Goal: Task Accomplishment & Management: Manage account settings

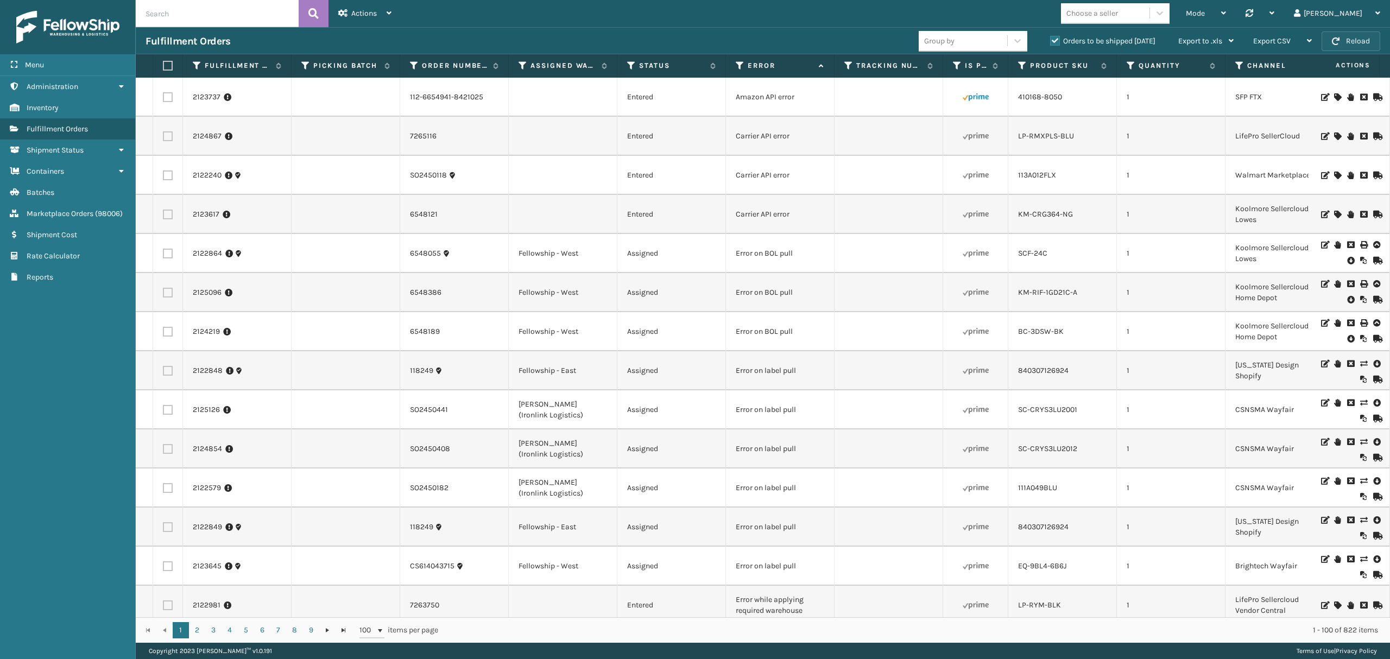
click at [1334, 37] on button "Reload" at bounding box center [1350, 41] width 59 height 20
click at [205, 213] on link "2123617" at bounding box center [206, 214] width 27 height 11
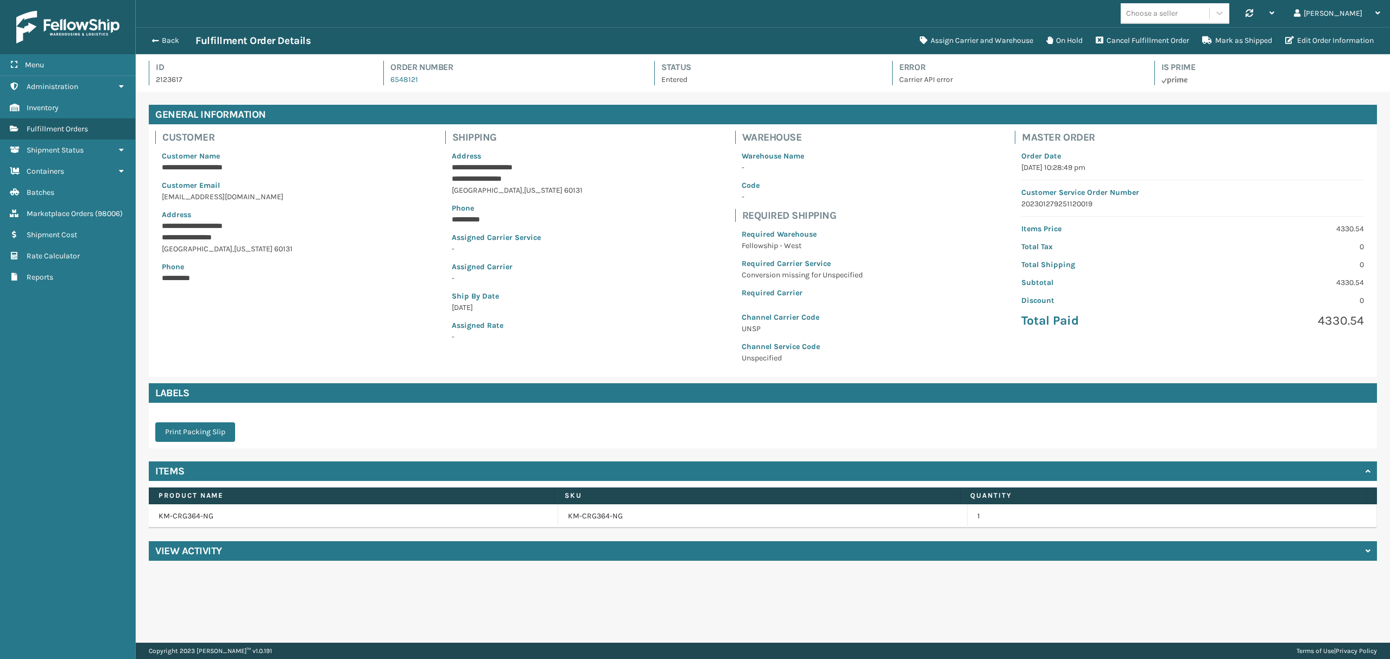
scroll to position [25, 1253]
click at [923, 35] on button "Assign Carrier and Warehouse" at bounding box center [976, 41] width 126 height 22
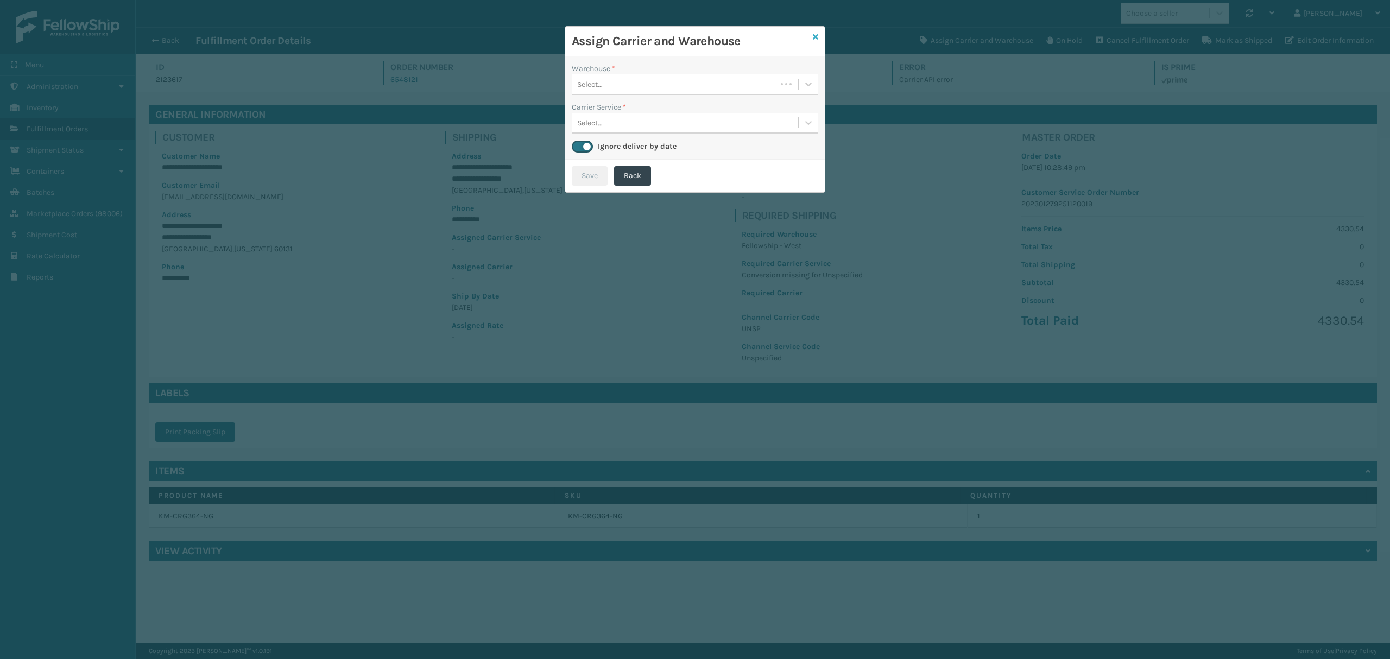
click at [815, 35] on icon at bounding box center [815, 37] width 5 height 8
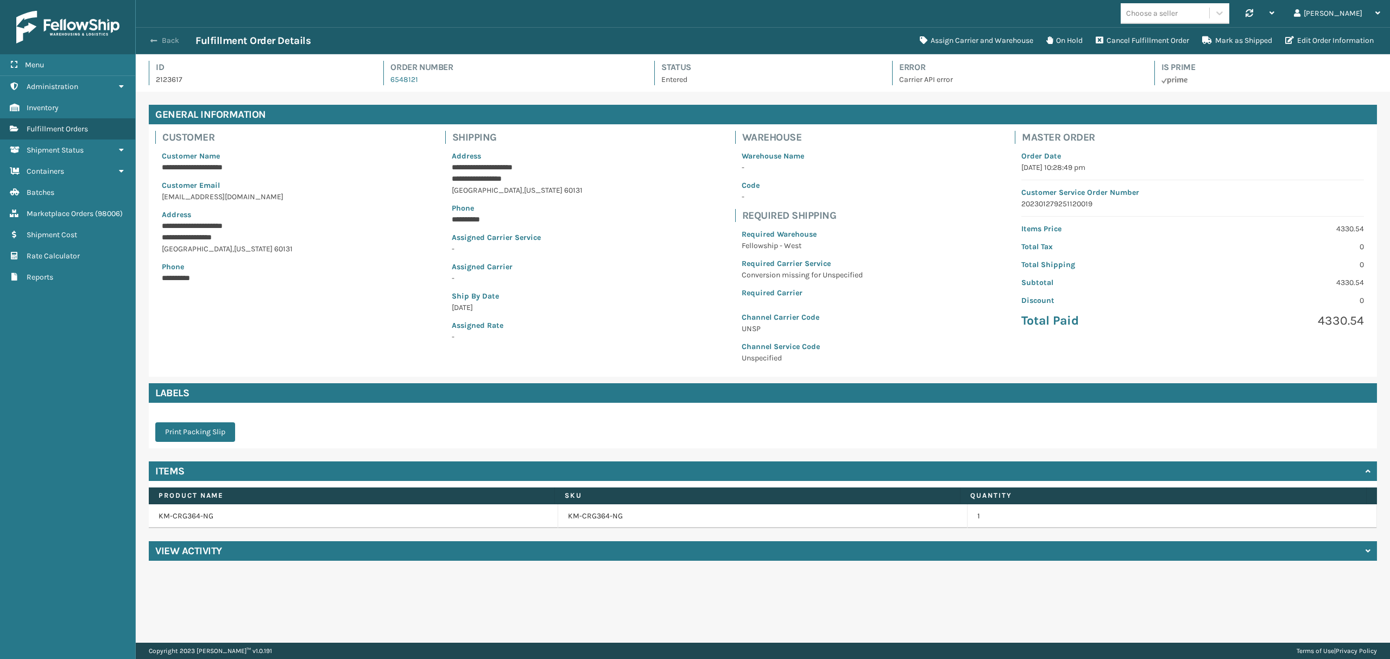
click at [163, 44] on button "Back" at bounding box center [170, 41] width 50 height 10
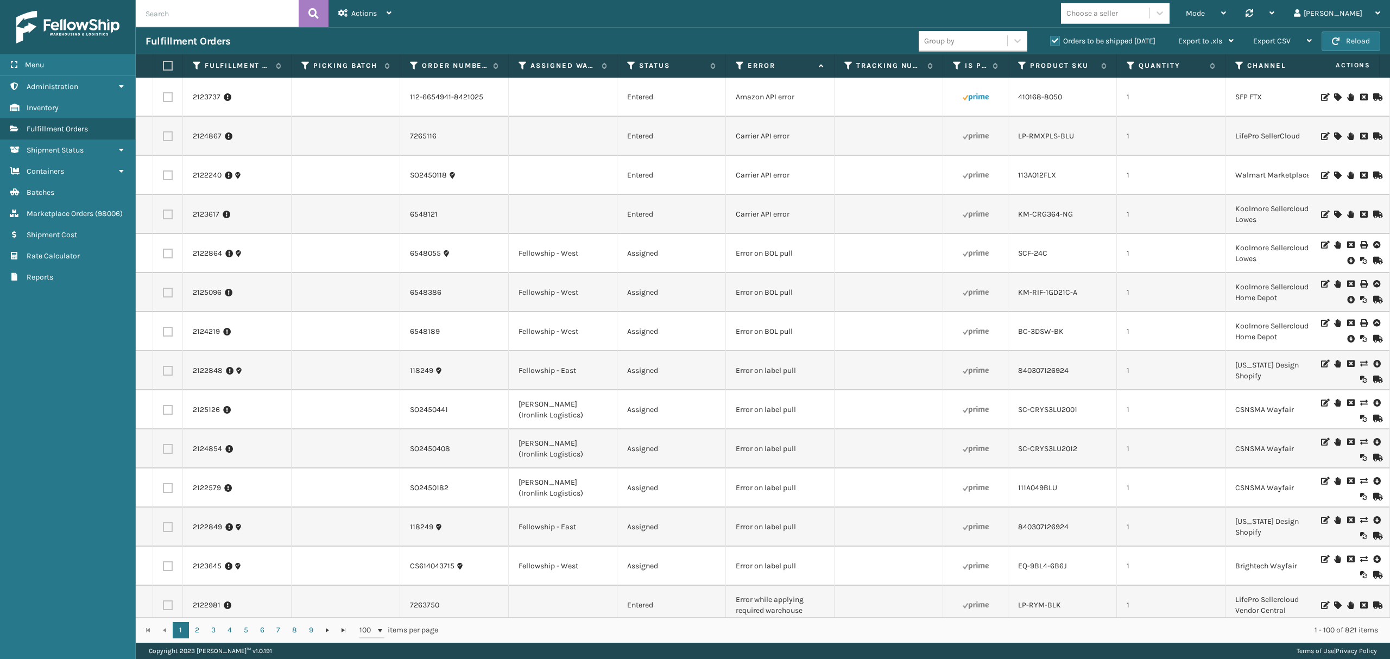
click at [1373, 365] on icon at bounding box center [1376, 363] width 7 height 11
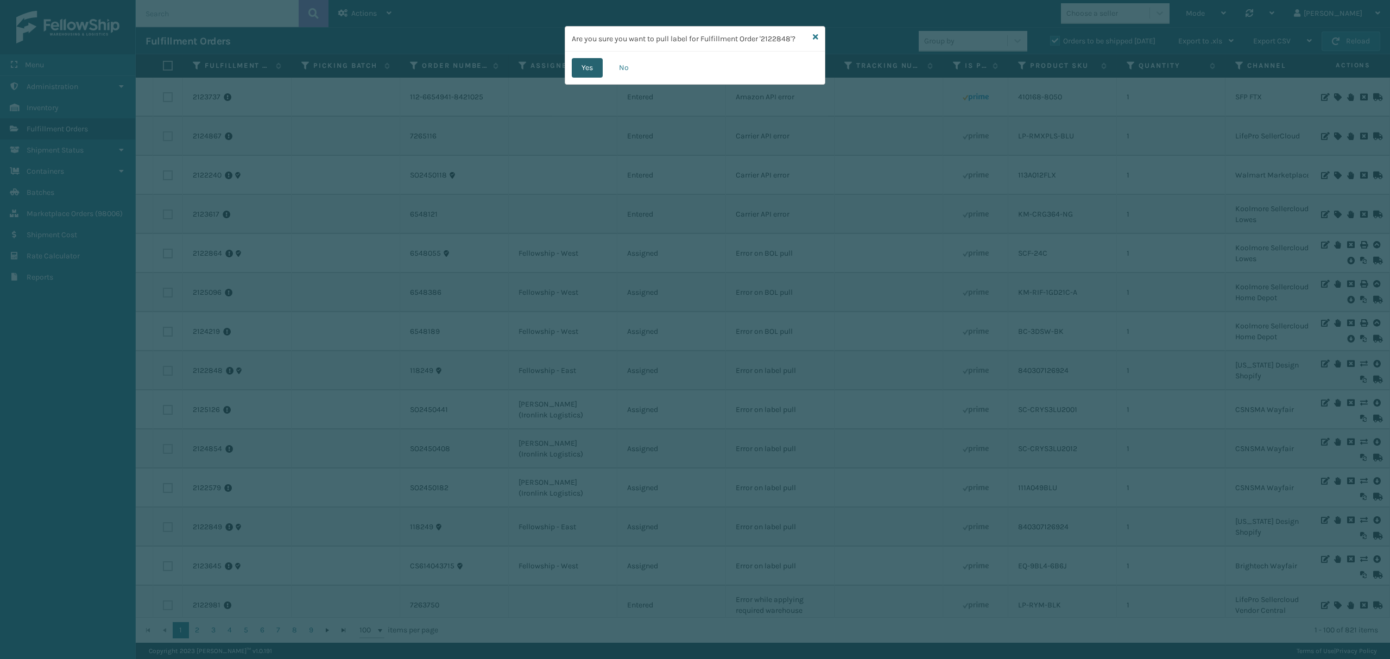
click at [594, 71] on button "Yes" at bounding box center [587, 68] width 31 height 20
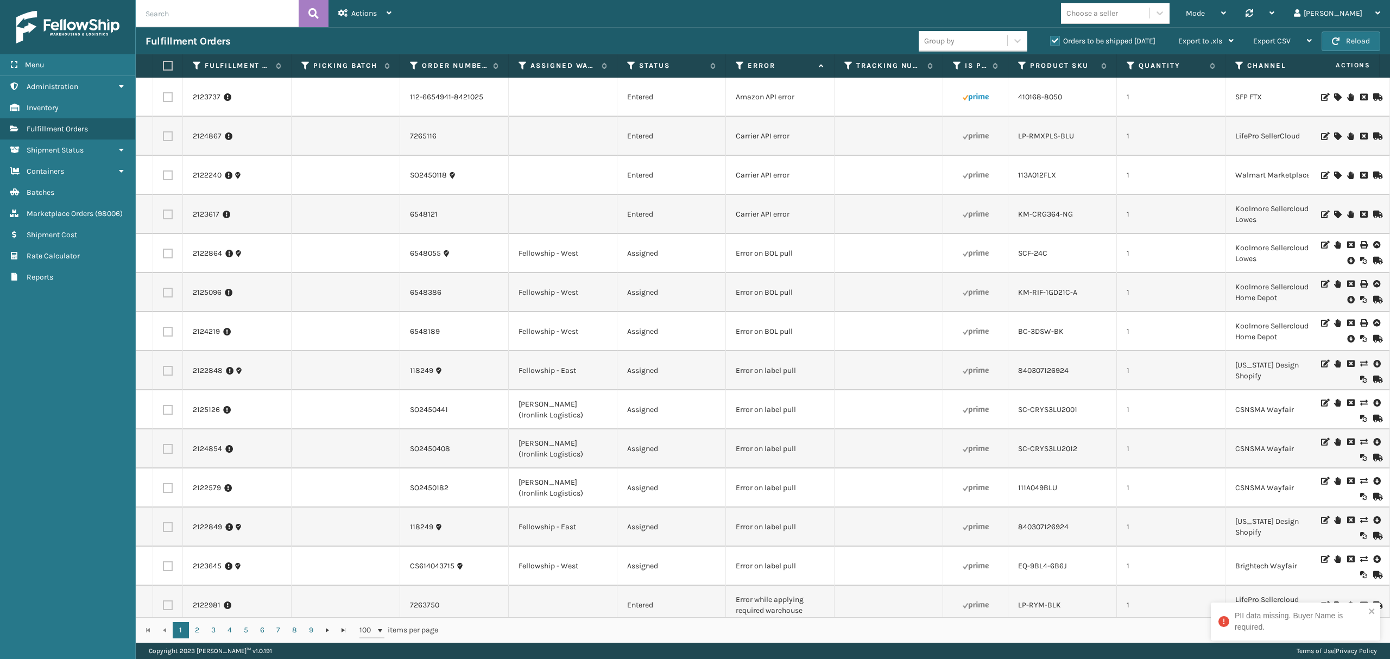
click at [1258, 611] on div "PII data missing. Buyer Name is required." at bounding box center [1294, 622] width 169 height 38
click at [198, 370] on link "2122848" at bounding box center [208, 370] width 30 height 11
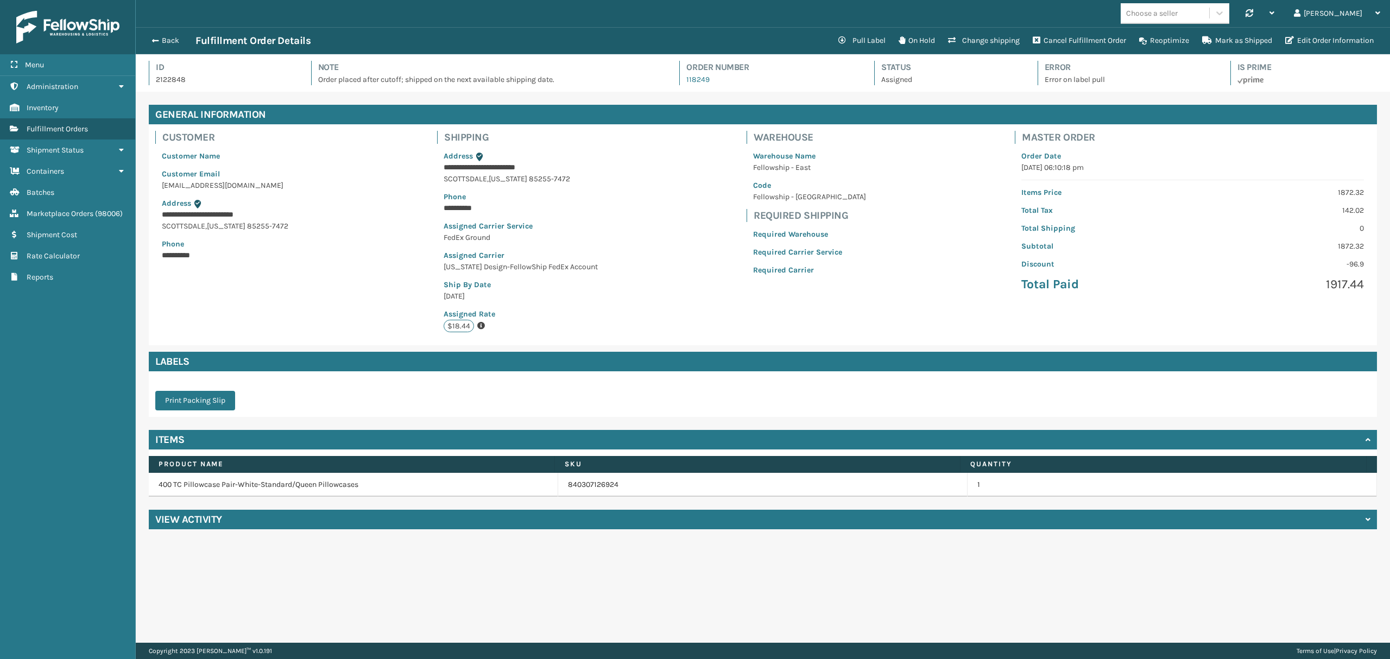
scroll to position [25, 1253]
copy p "jack"
drag, startPoint x: 175, startPoint y: 182, endPoint x: 156, endPoint y: 187, distance: 19.0
click at [156, 187] on div "**********" at bounding box center [225, 206] width 140 height 124
click at [1306, 40] on button "Edit Order Information" at bounding box center [1329, 41] width 102 height 22
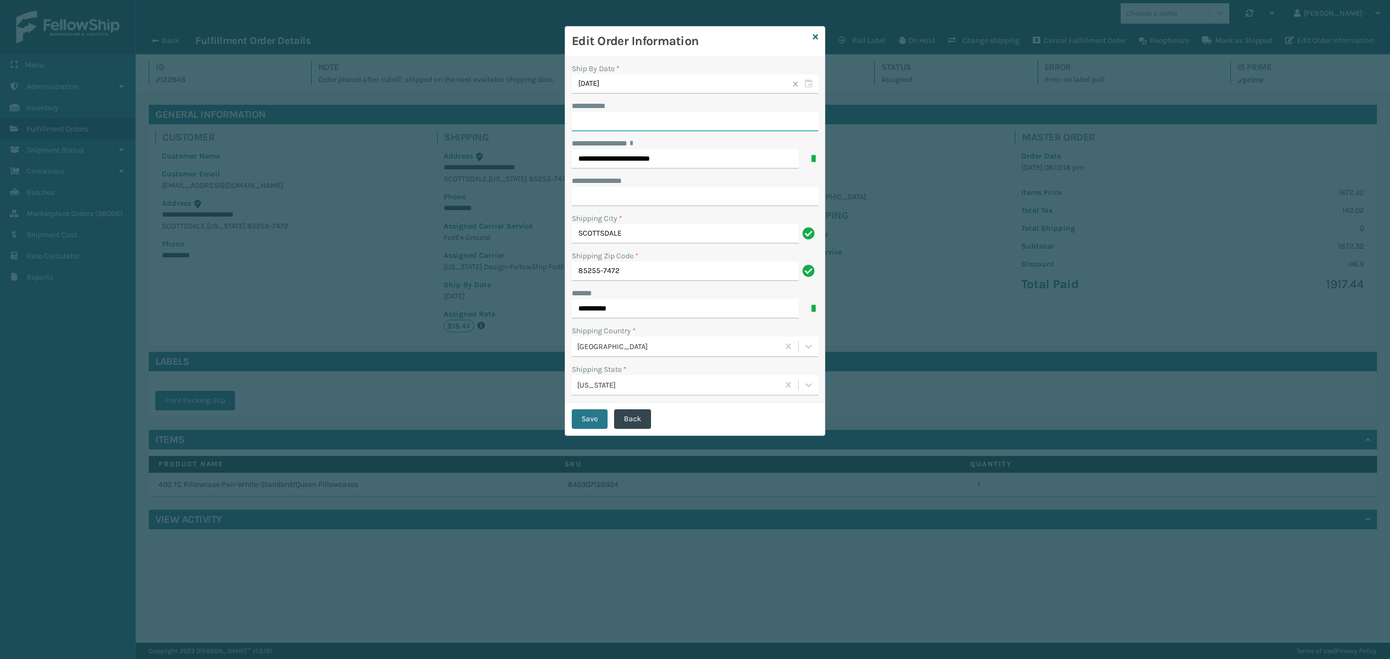
click at [611, 116] on input "**********" at bounding box center [695, 122] width 246 height 20
paste input "****"
type input "****"
click at [589, 421] on button "Save" at bounding box center [590, 419] width 36 height 20
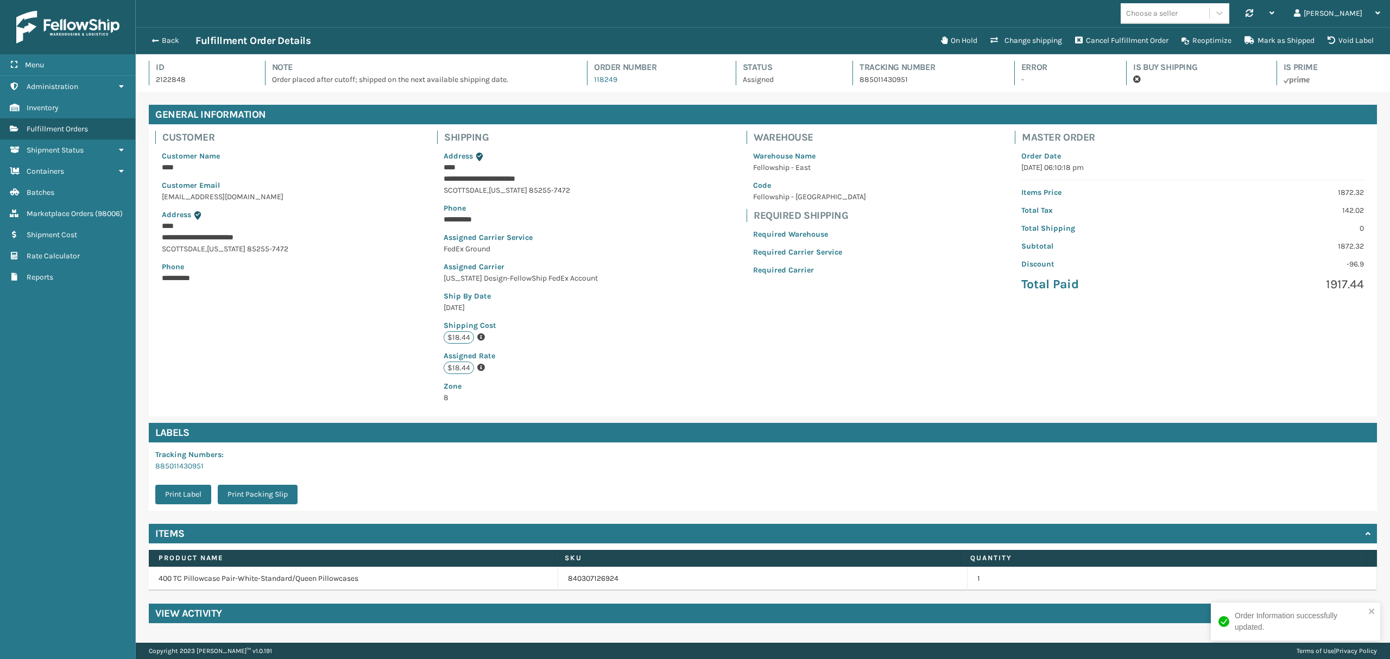
click at [165, 48] on div "Back Fulfillment Order Details On Hold Change shipping Cancel Fulfillment Order…" at bounding box center [763, 40] width 1254 height 27
click at [165, 37] on button "Back" at bounding box center [170, 41] width 50 height 10
click at [168, 44] on button "Back" at bounding box center [170, 41] width 50 height 10
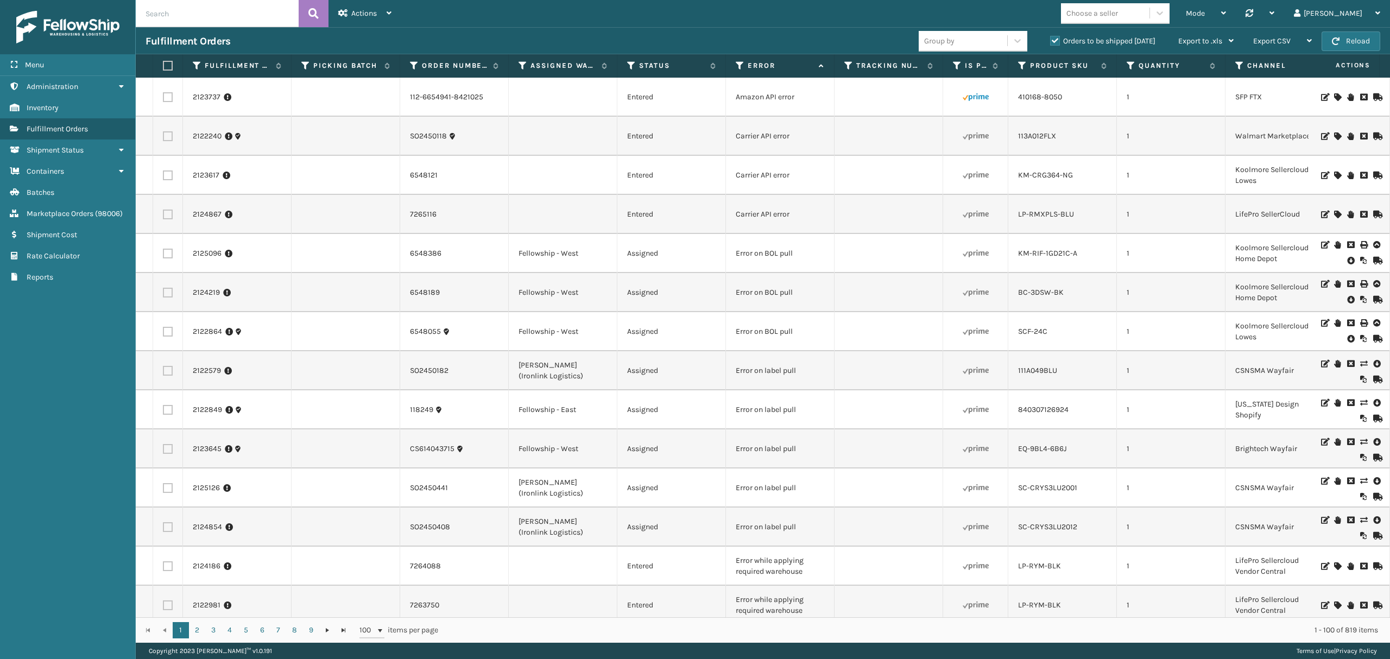
click at [1347, 337] on icon at bounding box center [1350, 338] width 7 height 11
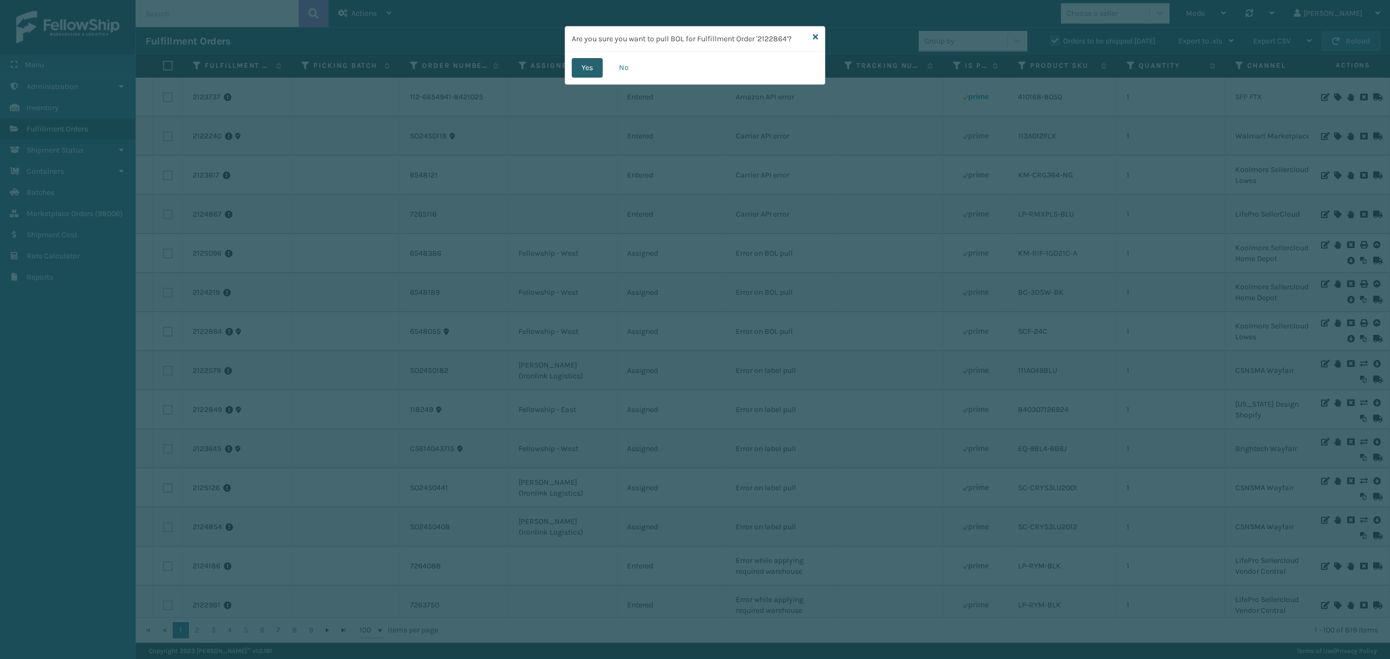
click at [588, 65] on button "Yes" at bounding box center [587, 68] width 31 height 20
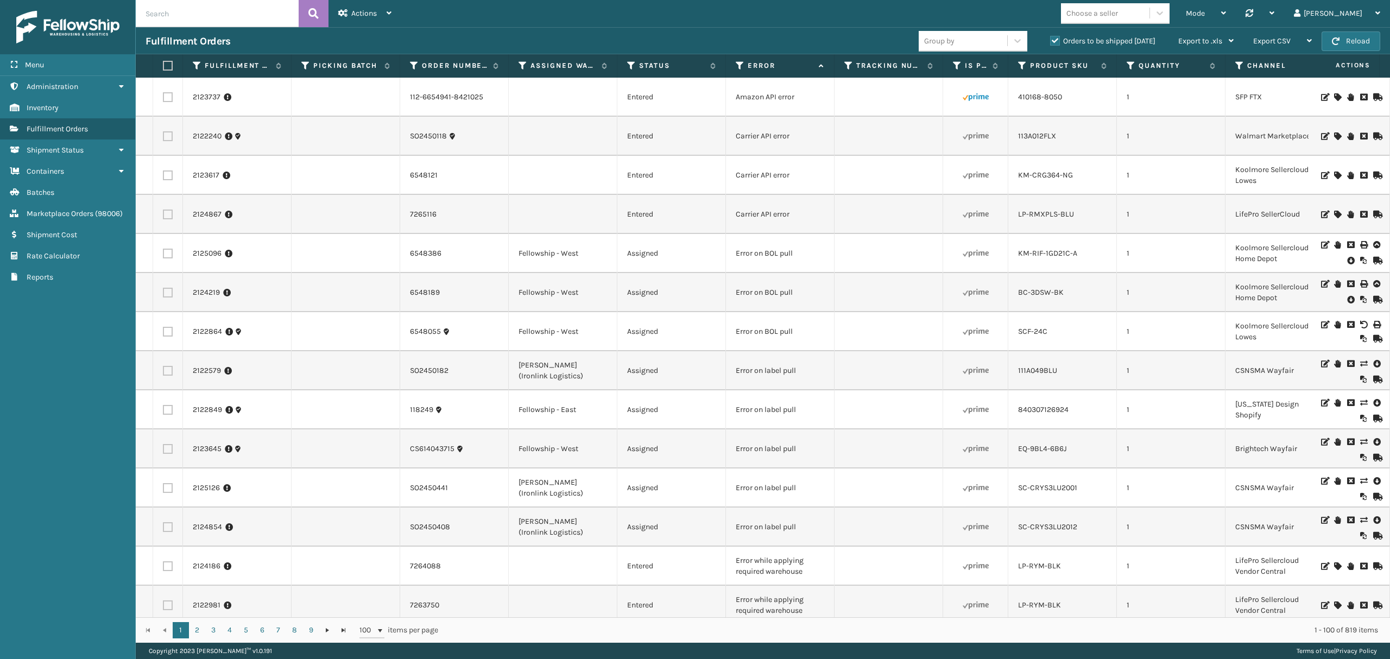
click at [1347, 302] on icon at bounding box center [1350, 299] width 7 height 11
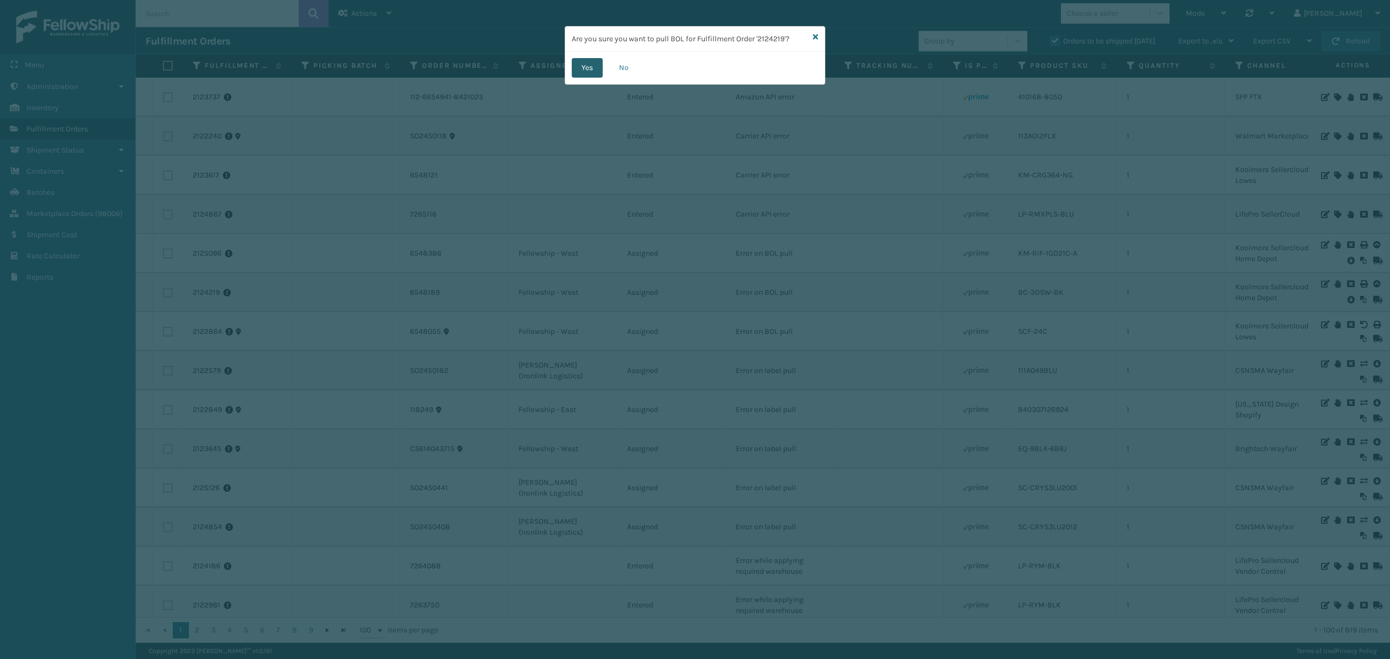
click at [580, 73] on button "Yes" at bounding box center [587, 68] width 31 height 20
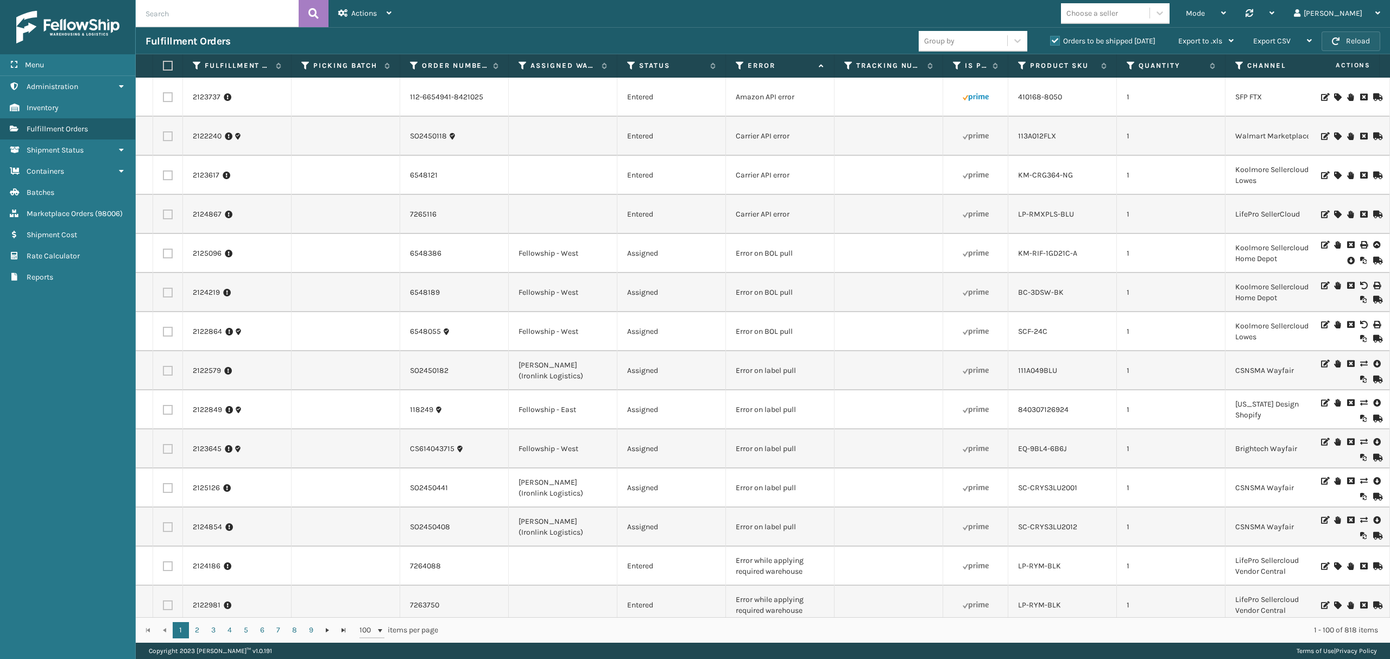
click at [1326, 35] on button "Reload" at bounding box center [1350, 41] width 59 height 20
click at [206, 250] on link "2125096" at bounding box center [207, 253] width 29 height 11
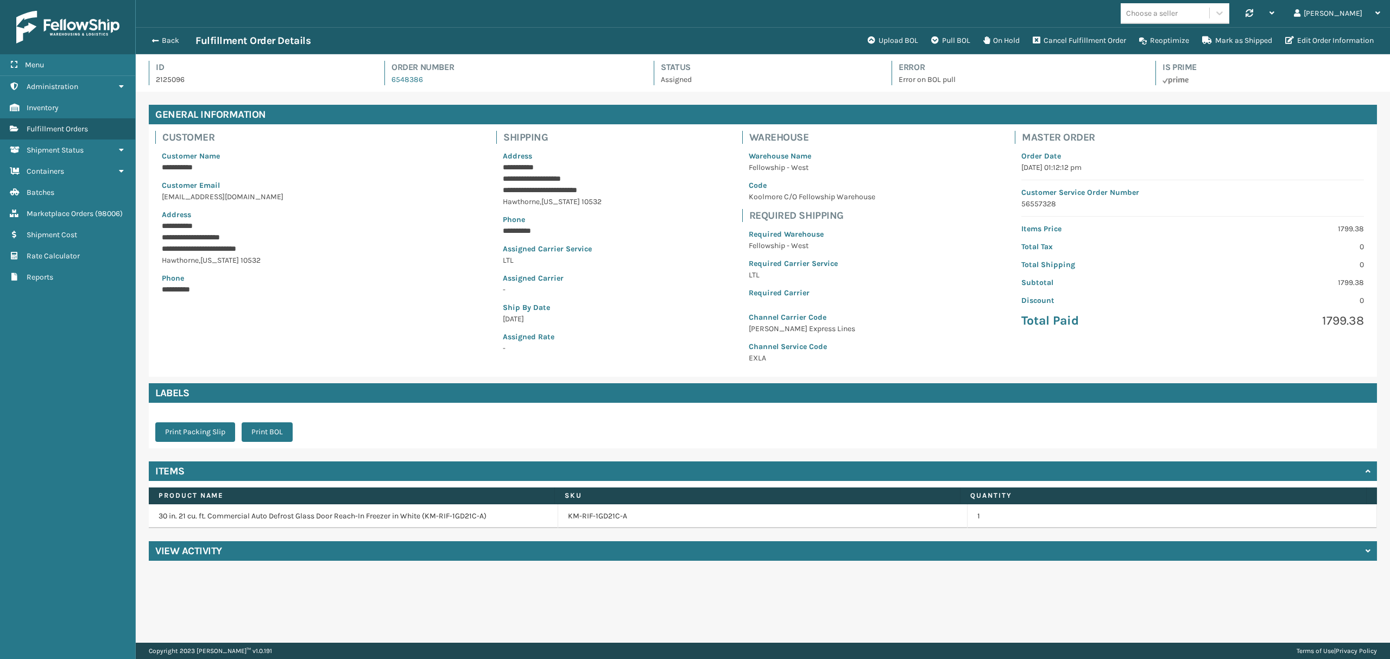
scroll to position [25, 1253]
click at [221, 558] on div "View Activity" at bounding box center [763, 551] width 1228 height 20
click at [168, 45] on button "Back" at bounding box center [170, 41] width 50 height 10
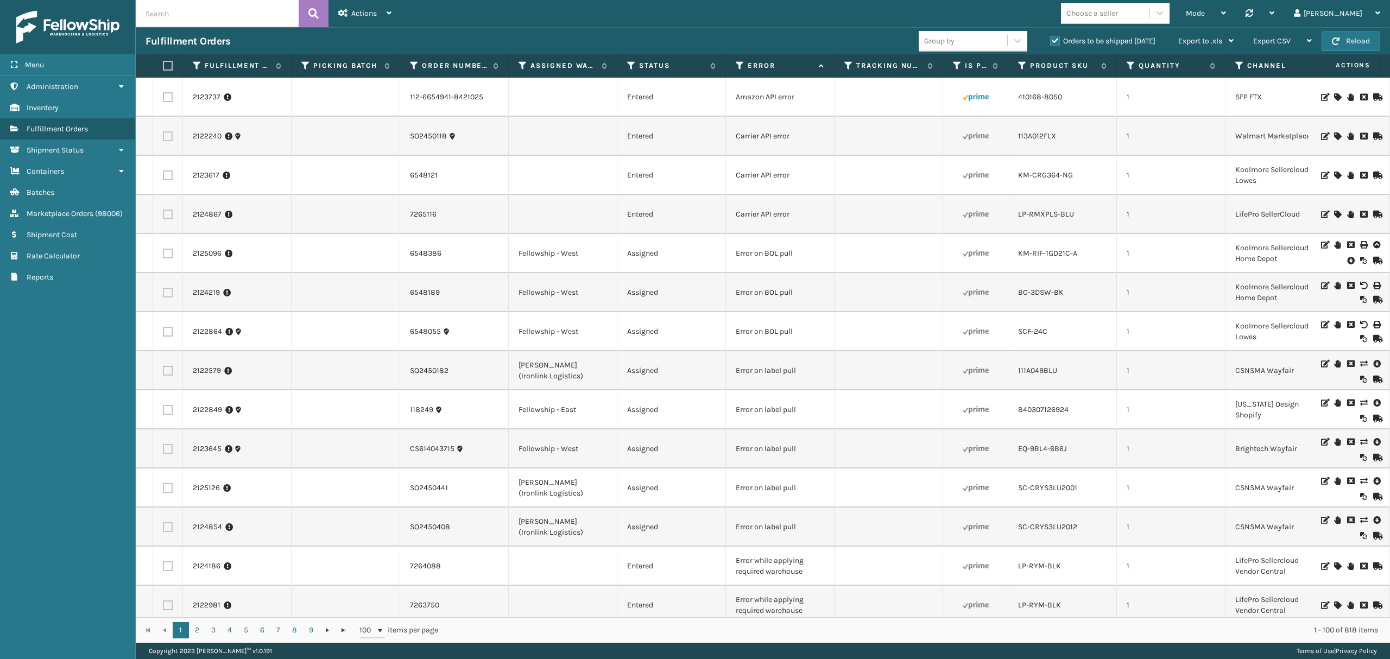
click at [1373, 400] on icon at bounding box center [1376, 402] width 7 height 11
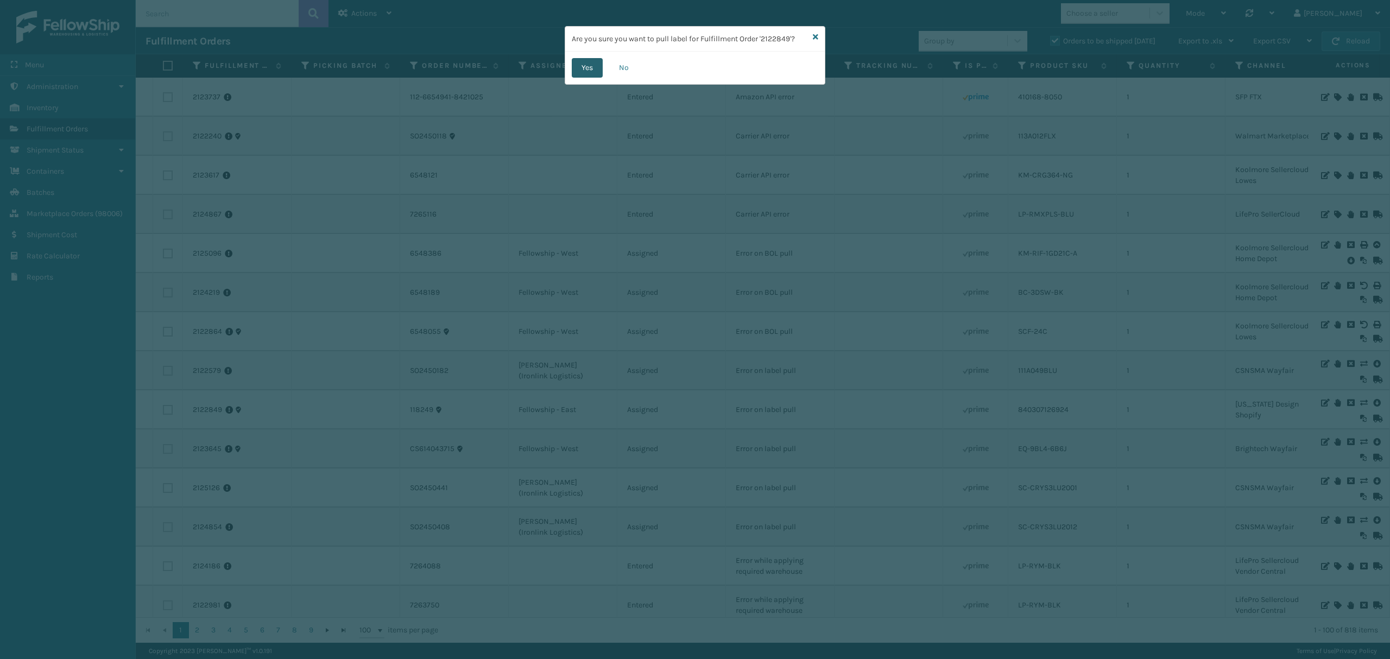
click at [591, 66] on button "Yes" at bounding box center [587, 68] width 31 height 20
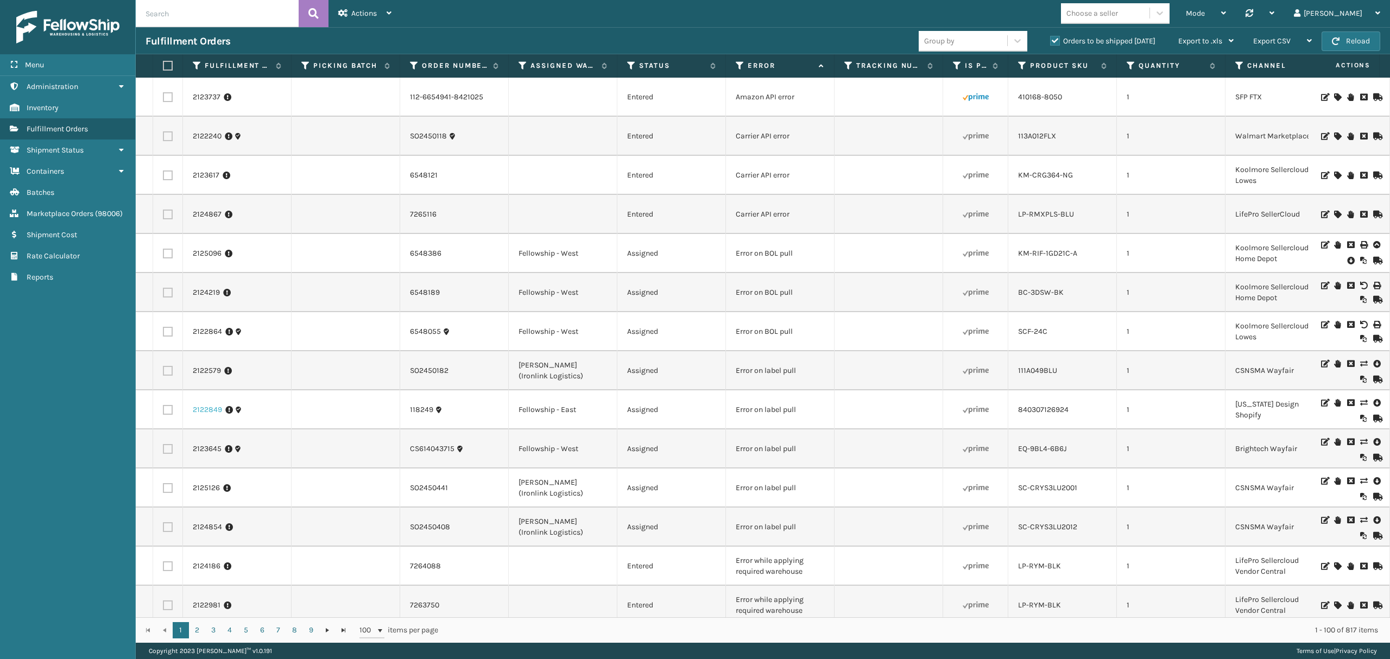
click at [203, 408] on link "2122849" at bounding box center [207, 409] width 29 height 11
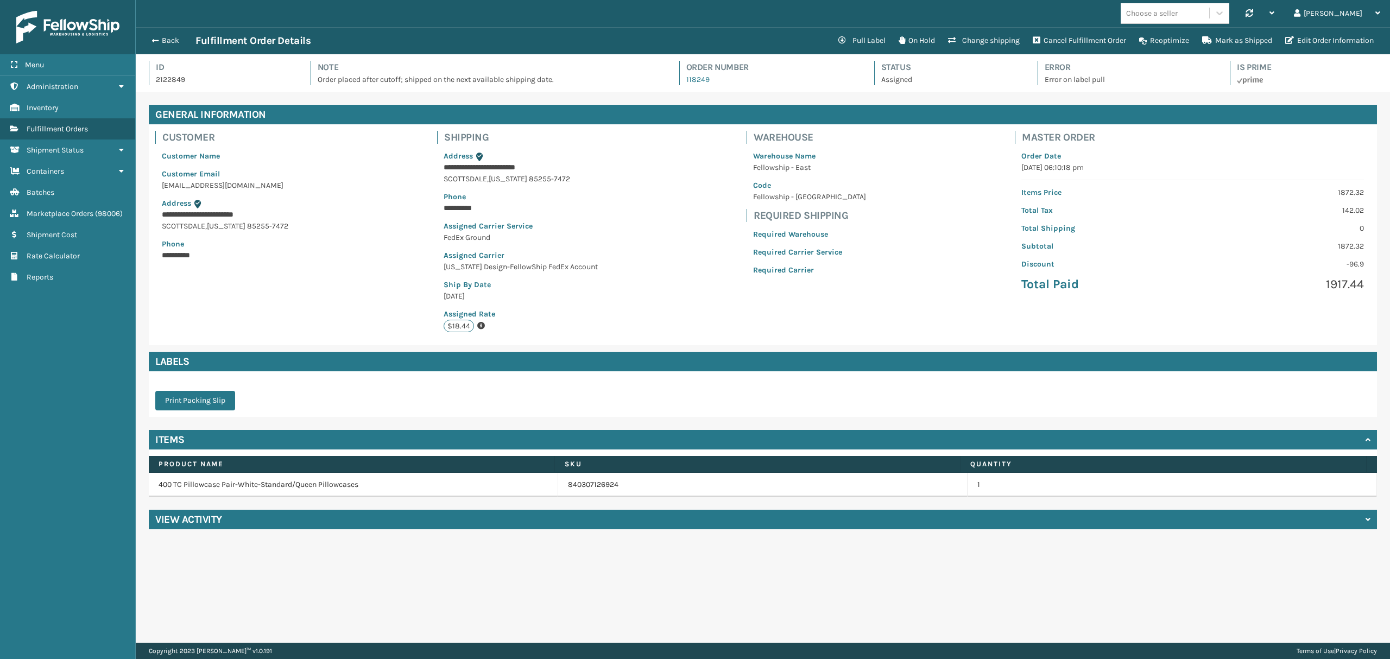
scroll to position [25, 1253]
click at [1308, 35] on button "Edit Order Information" at bounding box center [1329, 41] width 102 height 22
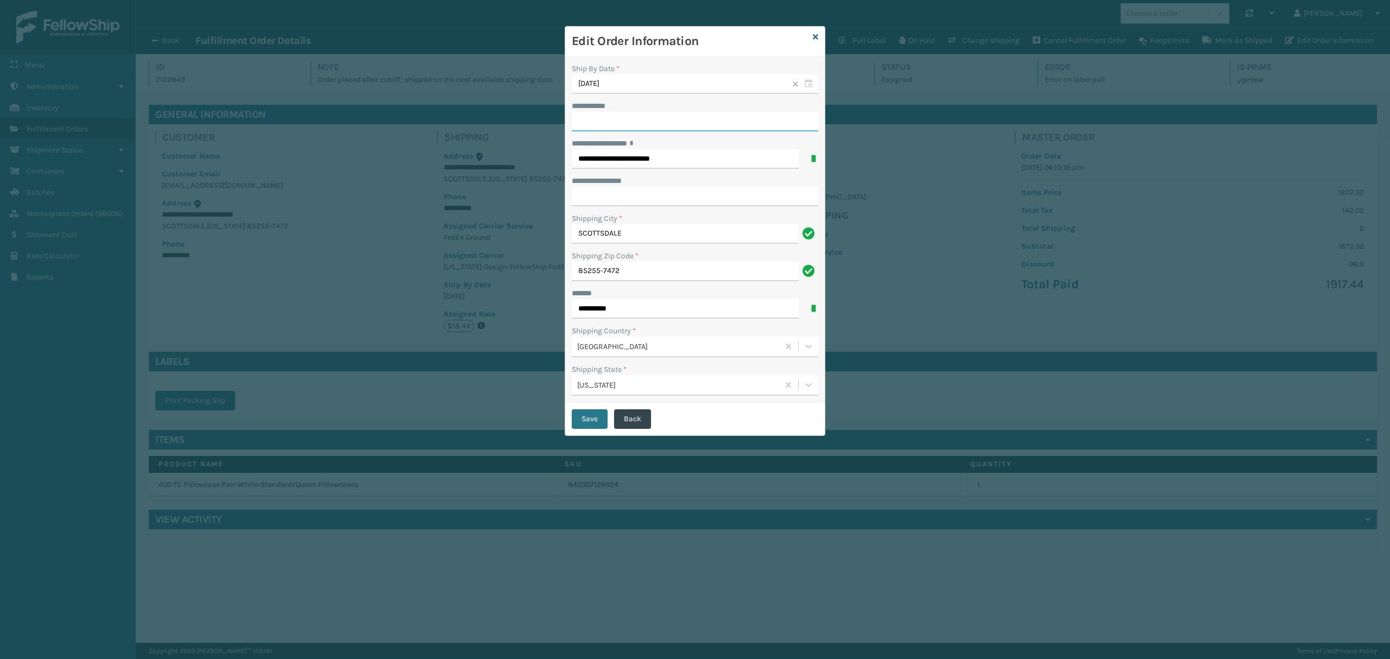
click at [622, 118] on input "**********" at bounding box center [695, 122] width 246 height 20
type input "****"
click at [589, 426] on button "Save" at bounding box center [590, 419] width 36 height 20
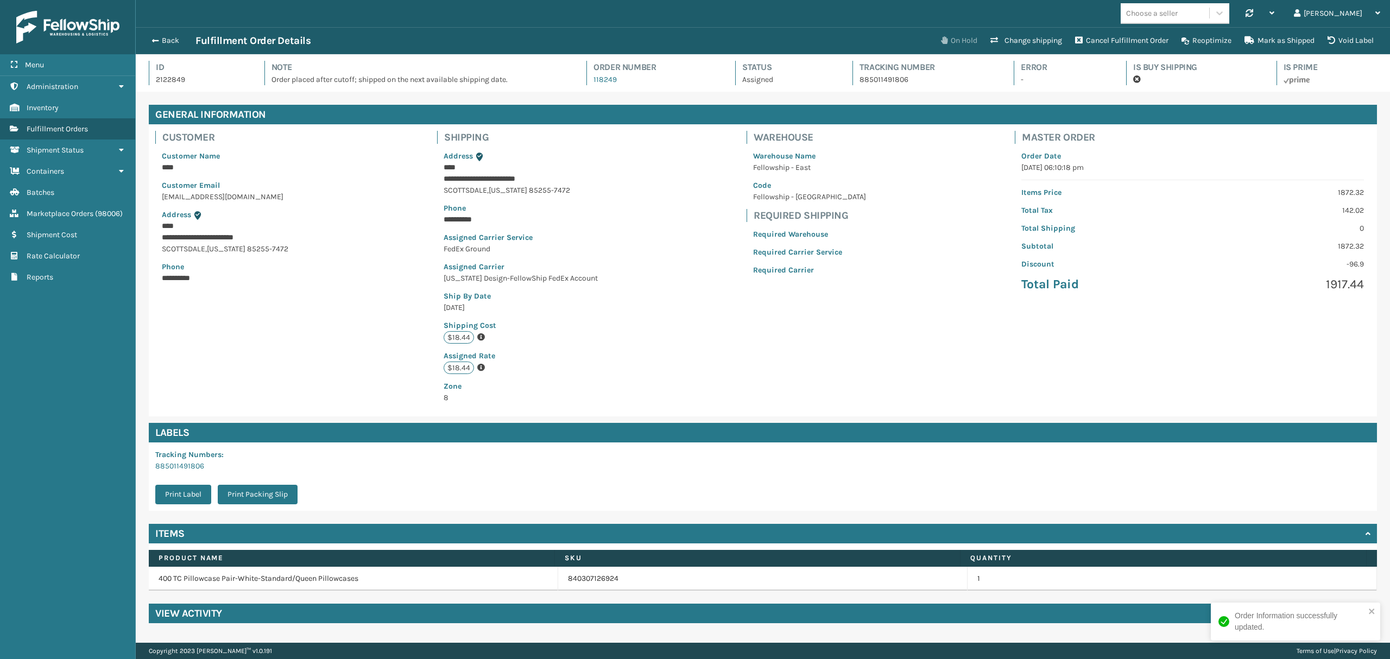
click at [961, 35] on button "On Hold" at bounding box center [958, 41] width 49 height 22
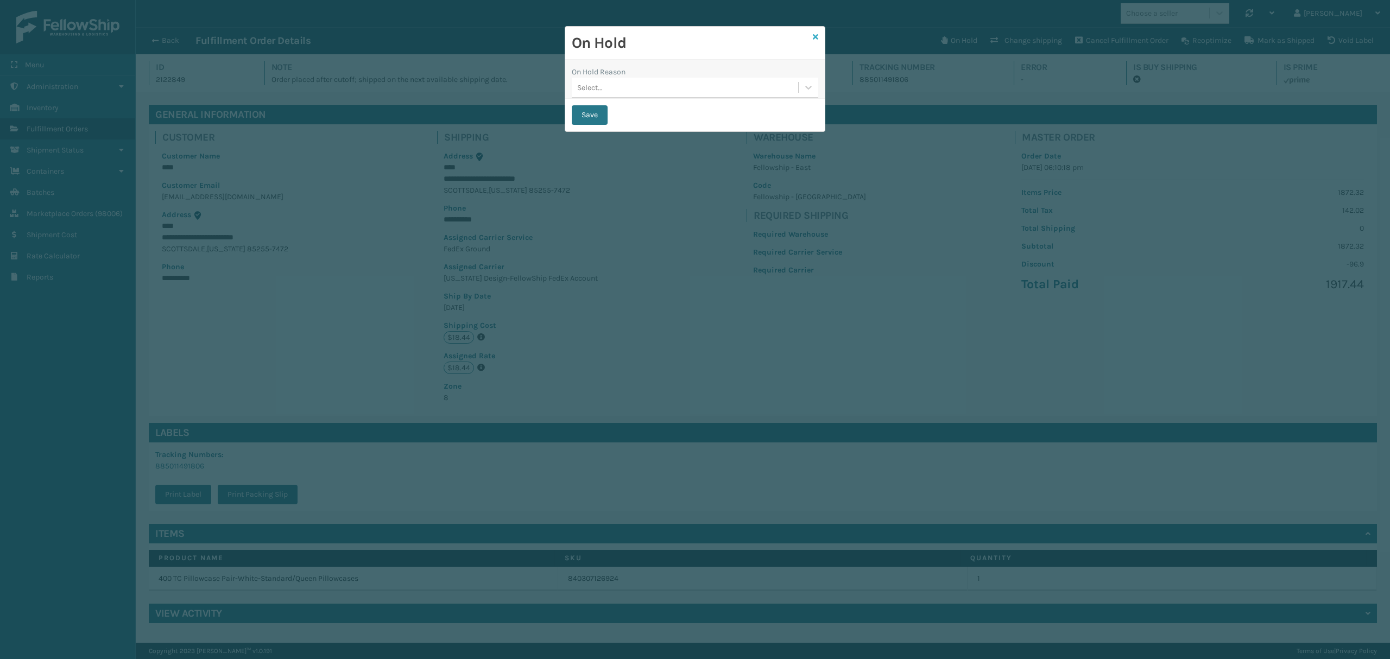
click at [813, 40] on icon at bounding box center [815, 37] width 5 height 8
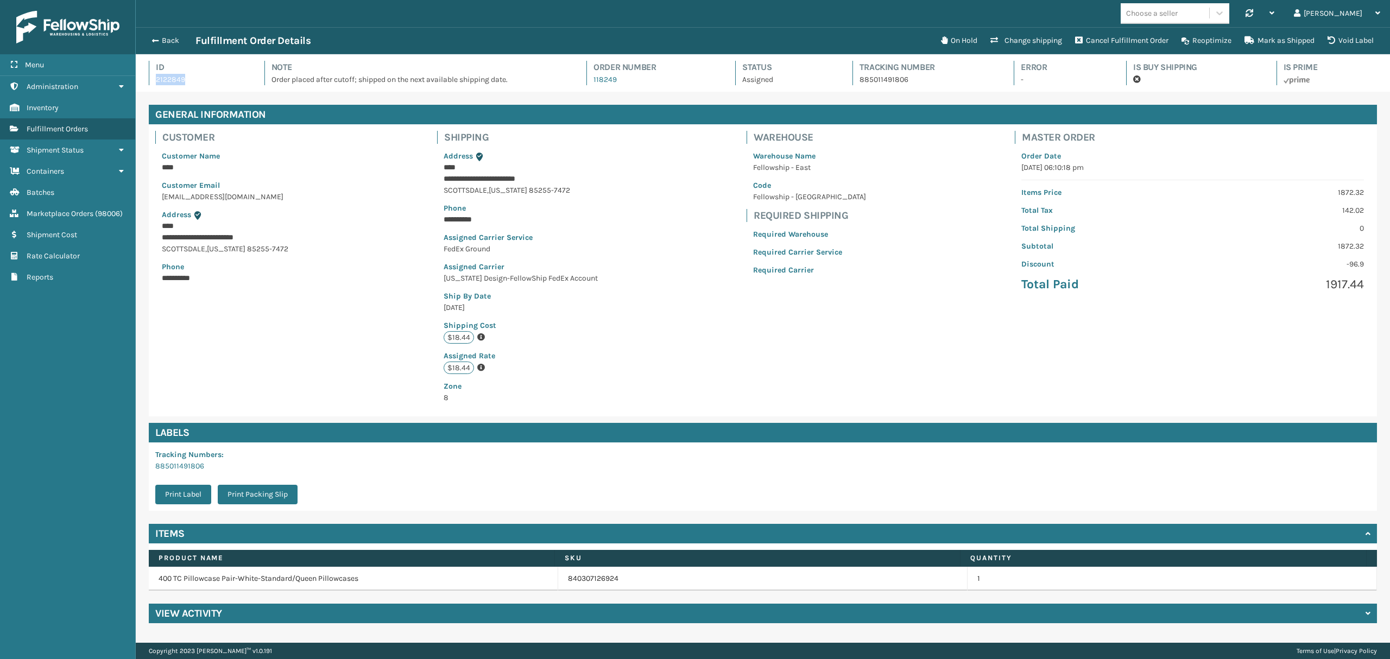
copy p "2122849"
drag, startPoint x: 154, startPoint y: 81, endPoint x: 194, endPoint y: 80, distance: 40.2
click at [194, 80] on div "Id 2122849" at bounding box center [197, 73] width 96 height 24
click at [156, 40] on span "button" at bounding box center [153, 41] width 7 height 8
copy p "2122849"
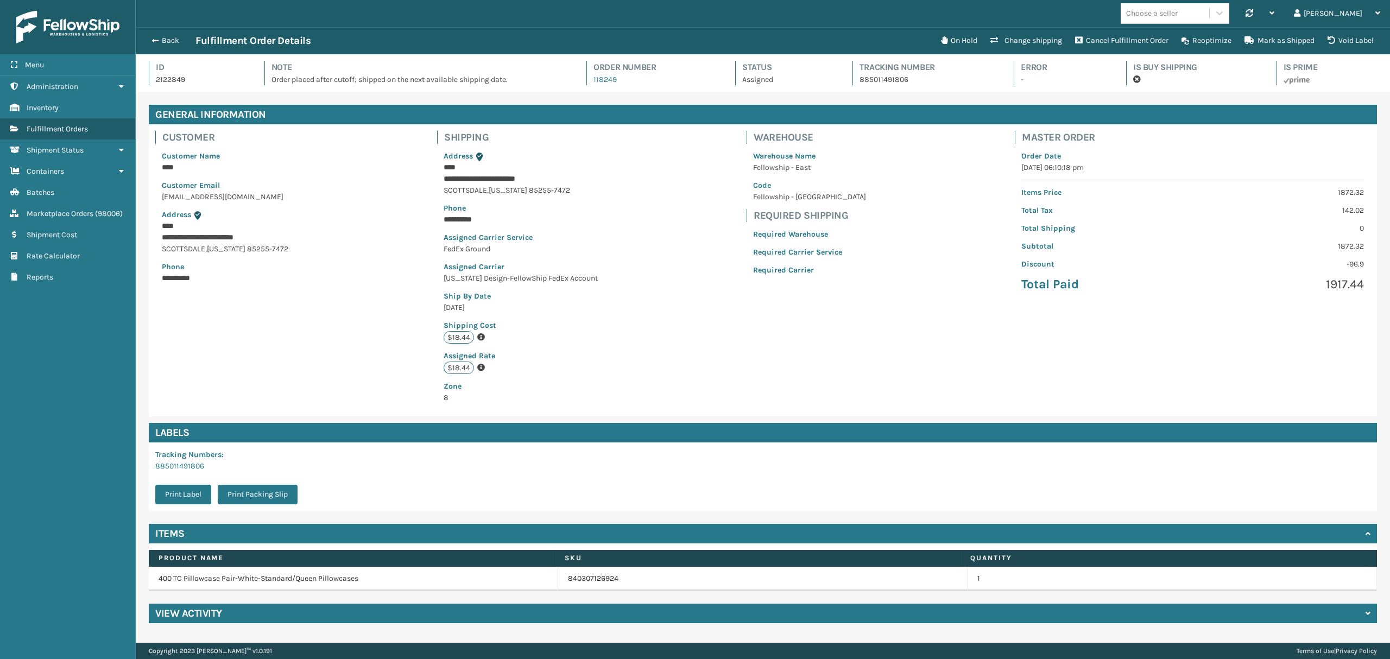
click at [155, 35] on div "Back Fulfillment Order Details" at bounding box center [539, 40] width 789 height 13
click at [166, 42] on button "Back" at bounding box center [170, 41] width 50 height 10
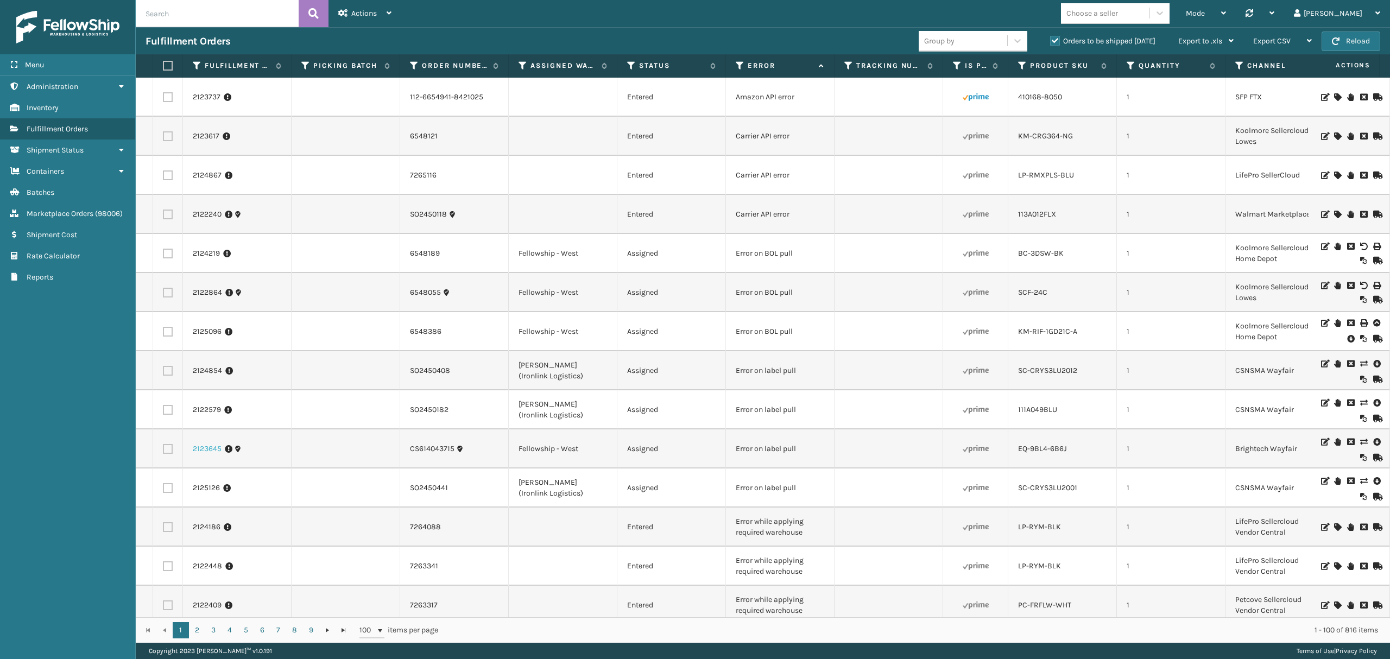
click at [206, 449] on link "2123645" at bounding box center [207, 448] width 29 height 11
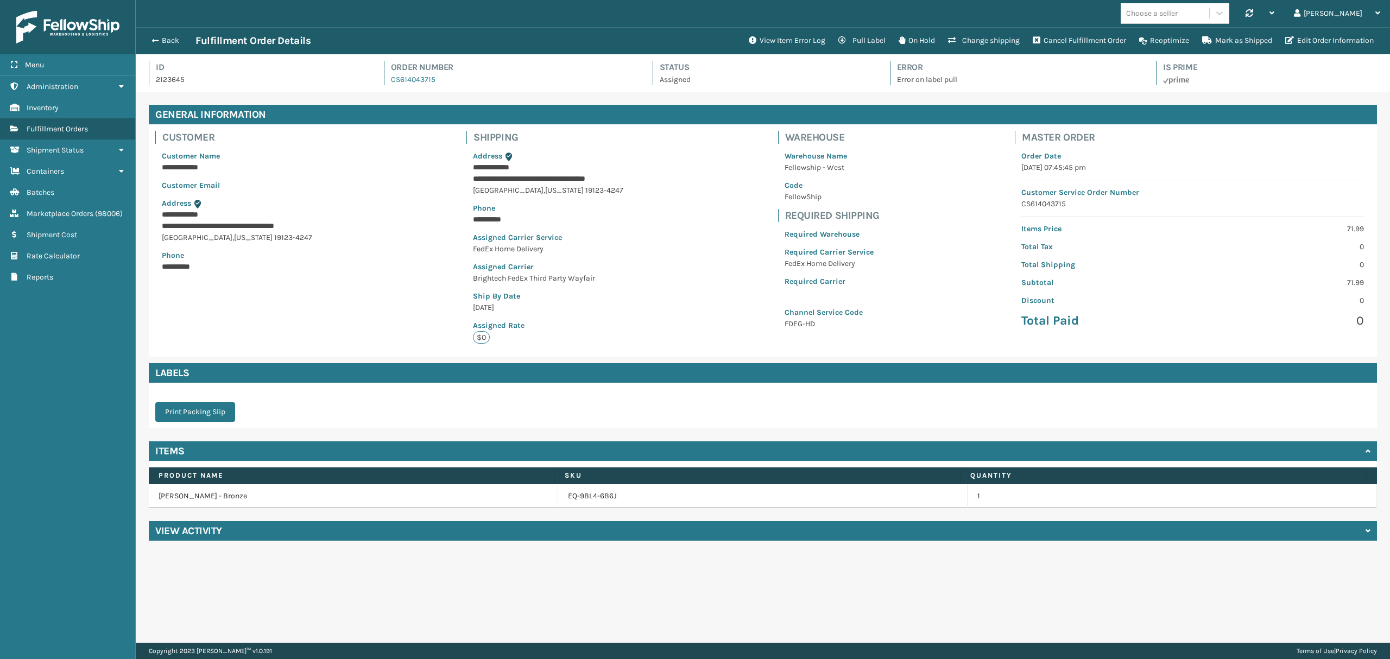
scroll to position [25, 1253]
click at [800, 37] on button "View Item Error Log" at bounding box center [787, 41] width 90 height 22
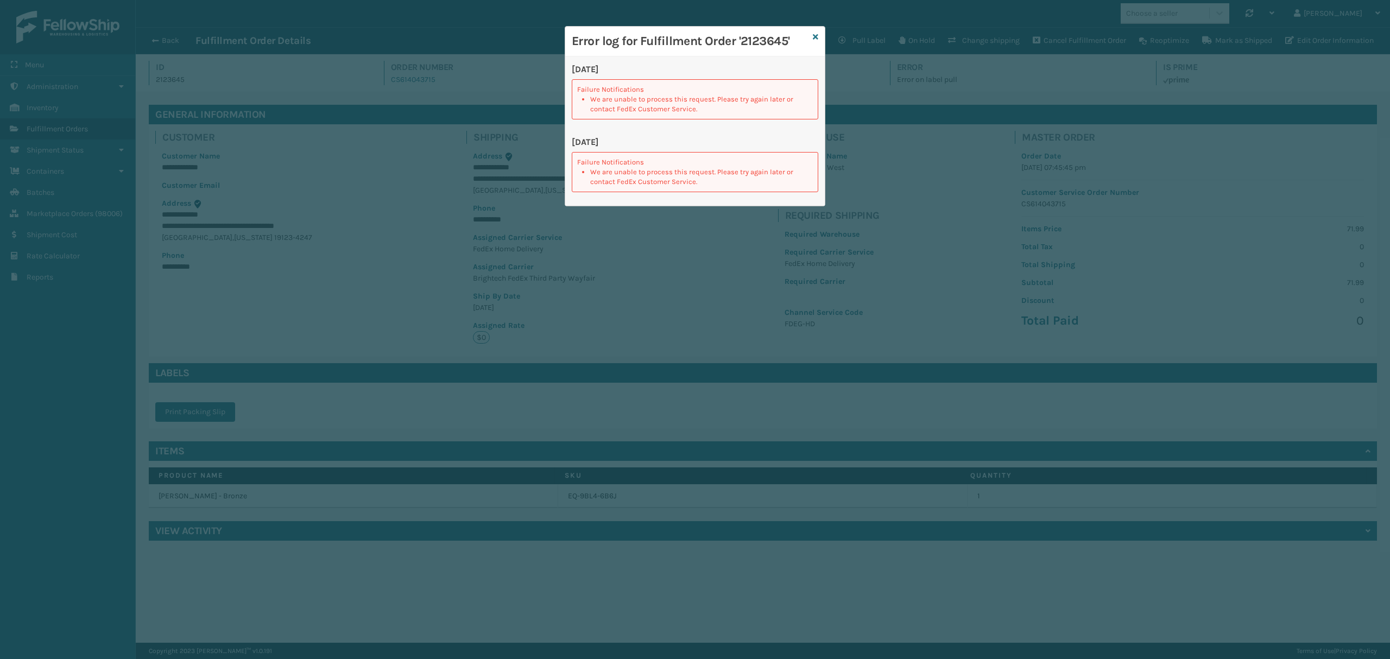
click at [807, 35] on h3 "Error log for Fulfillment Order '2123645'" at bounding box center [690, 41] width 237 height 16
click at [810, 35] on div "Error log for Fulfillment Order '2123645'" at bounding box center [694, 42] width 259 height 30
click at [815, 37] on icon at bounding box center [815, 37] width 5 height 8
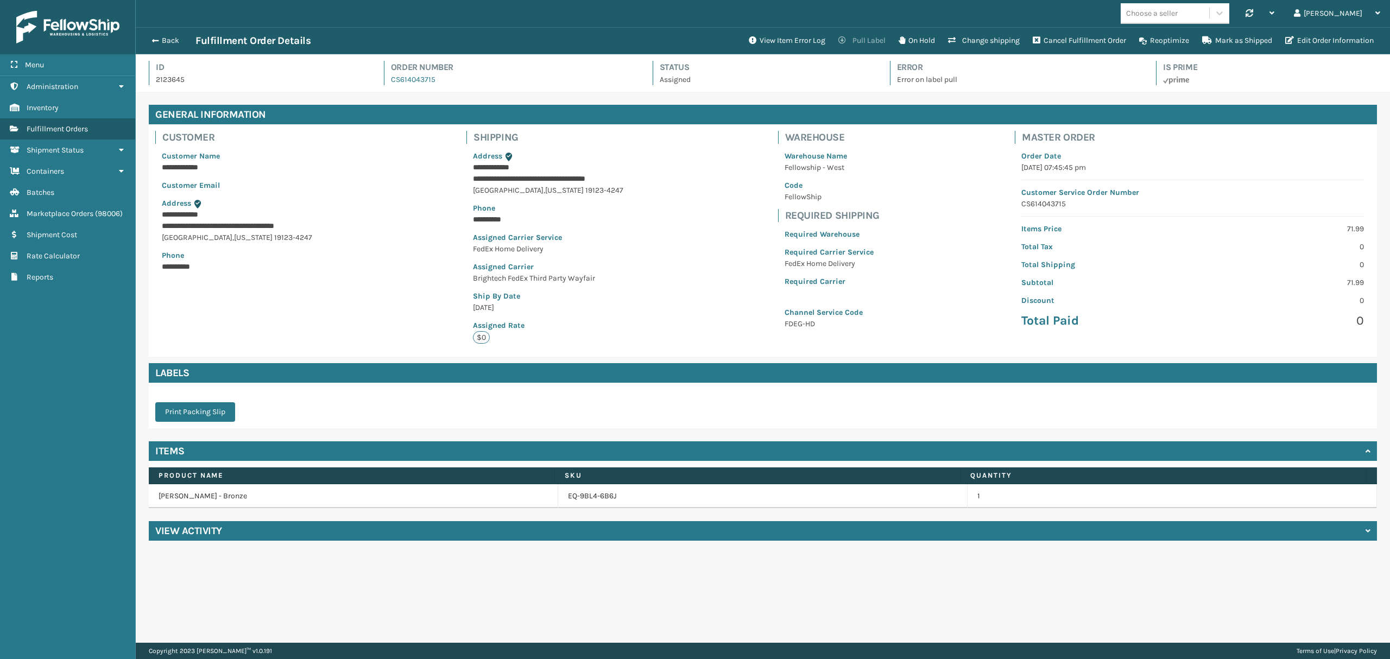
click at [832, 38] on button "Pull Label" at bounding box center [862, 41] width 60 height 22
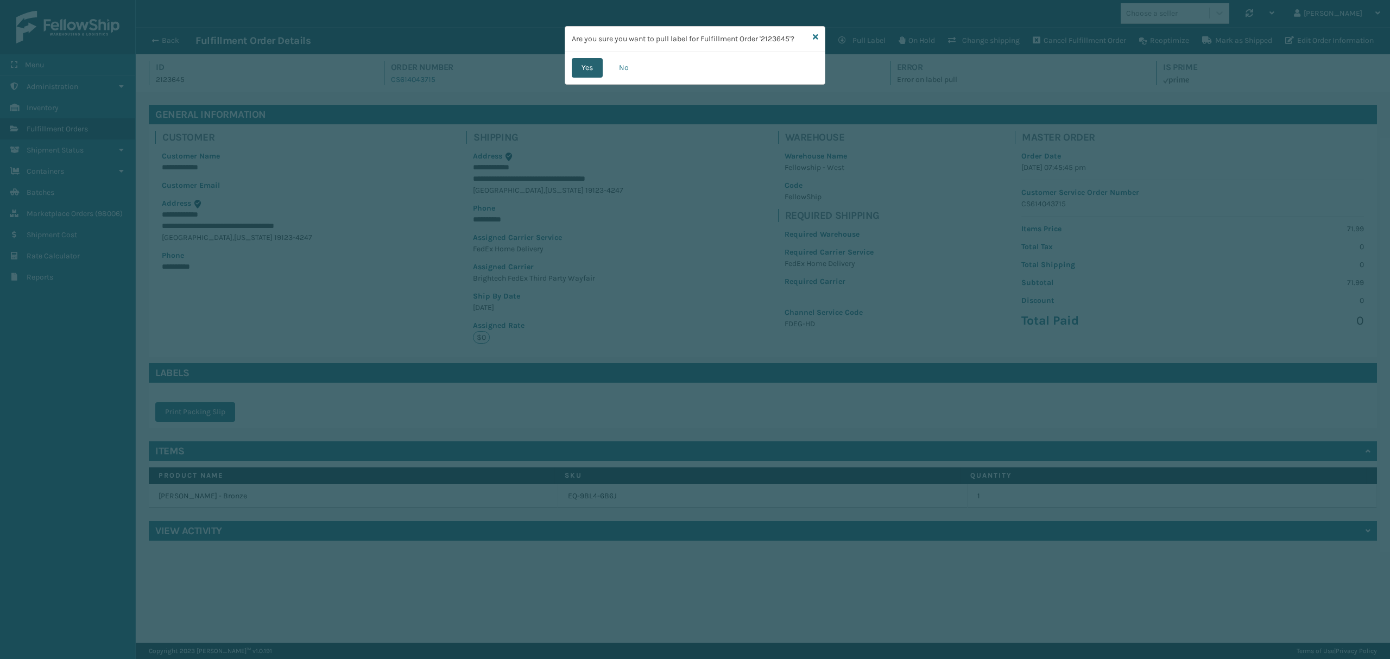
click at [582, 62] on button "Yes" at bounding box center [587, 68] width 31 height 20
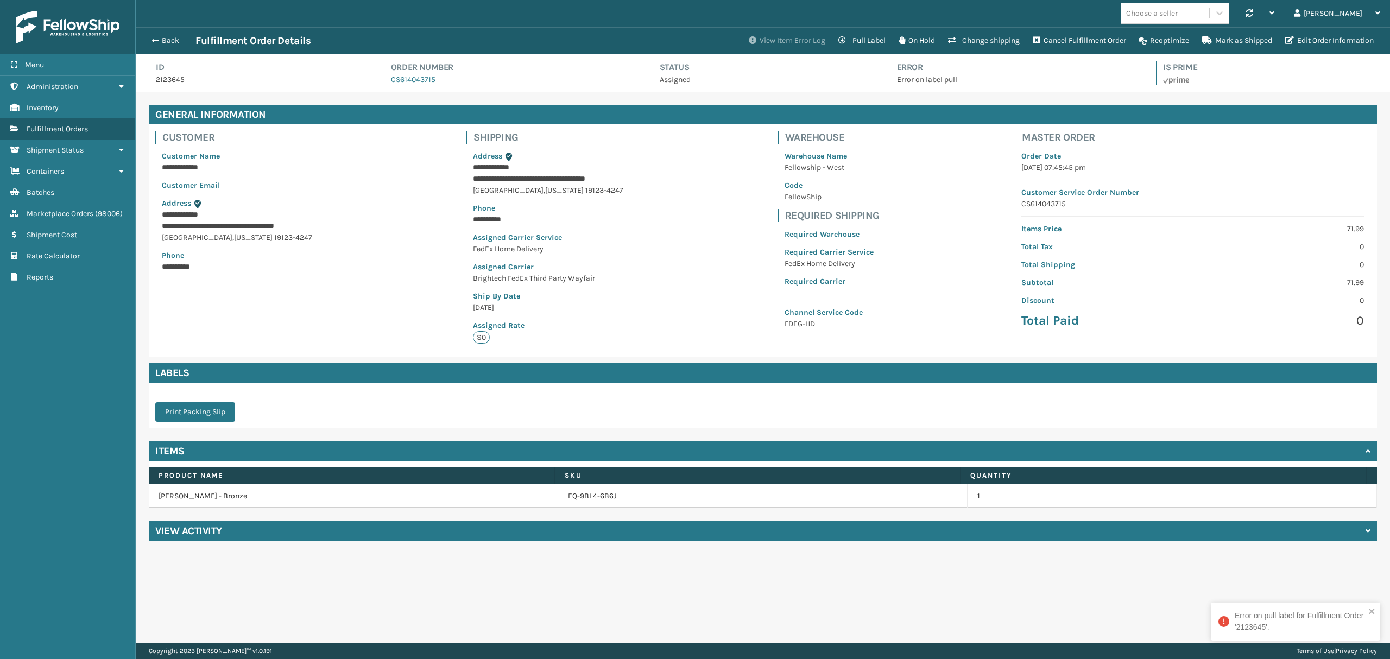
click at [782, 42] on button "View Item Error Log" at bounding box center [787, 41] width 90 height 22
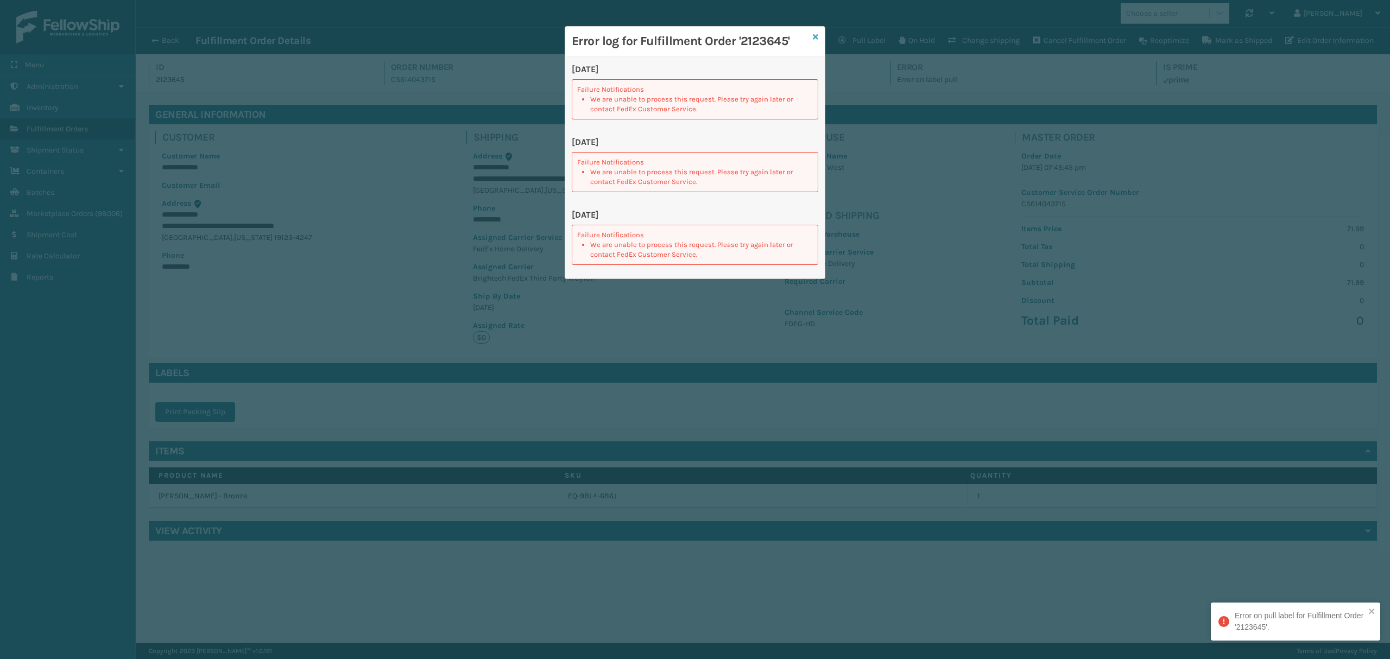
click at [814, 37] on icon at bounding box center [815, 37] width 5 height 8
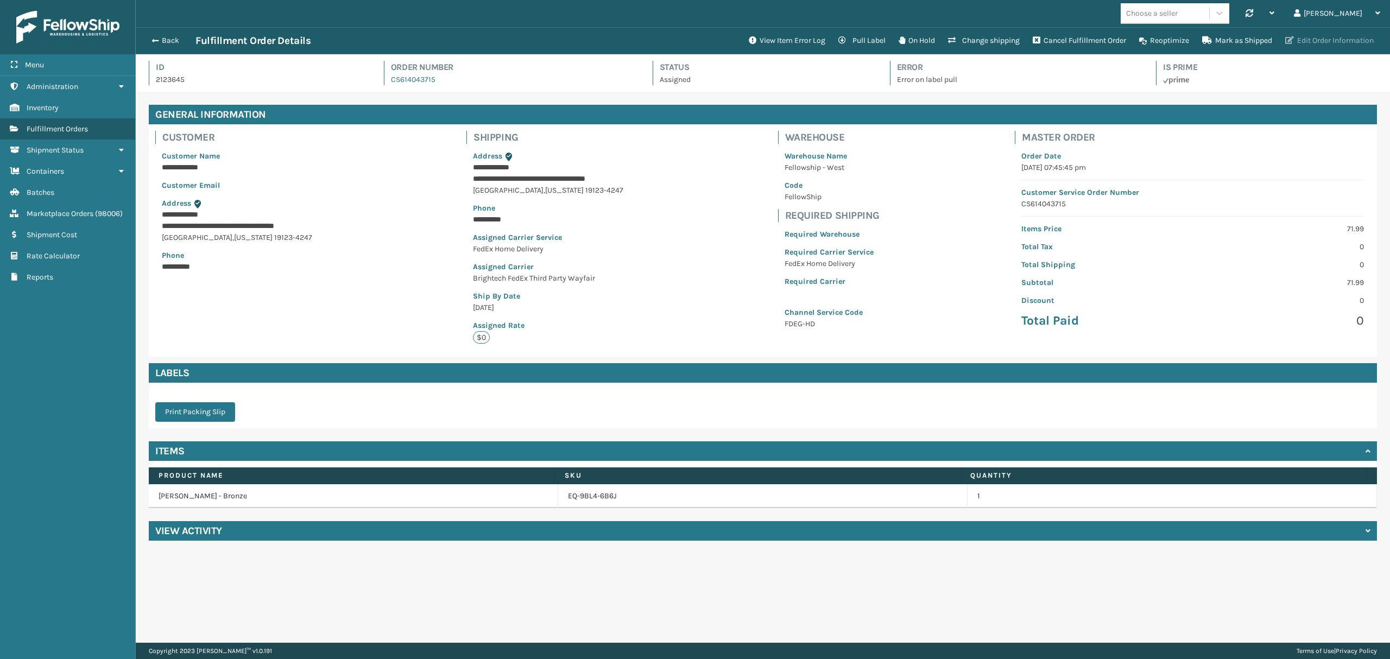
click at [1327, 35] on button "Edit Order Information" at bounding box center [1329, 41] width 102 height 22
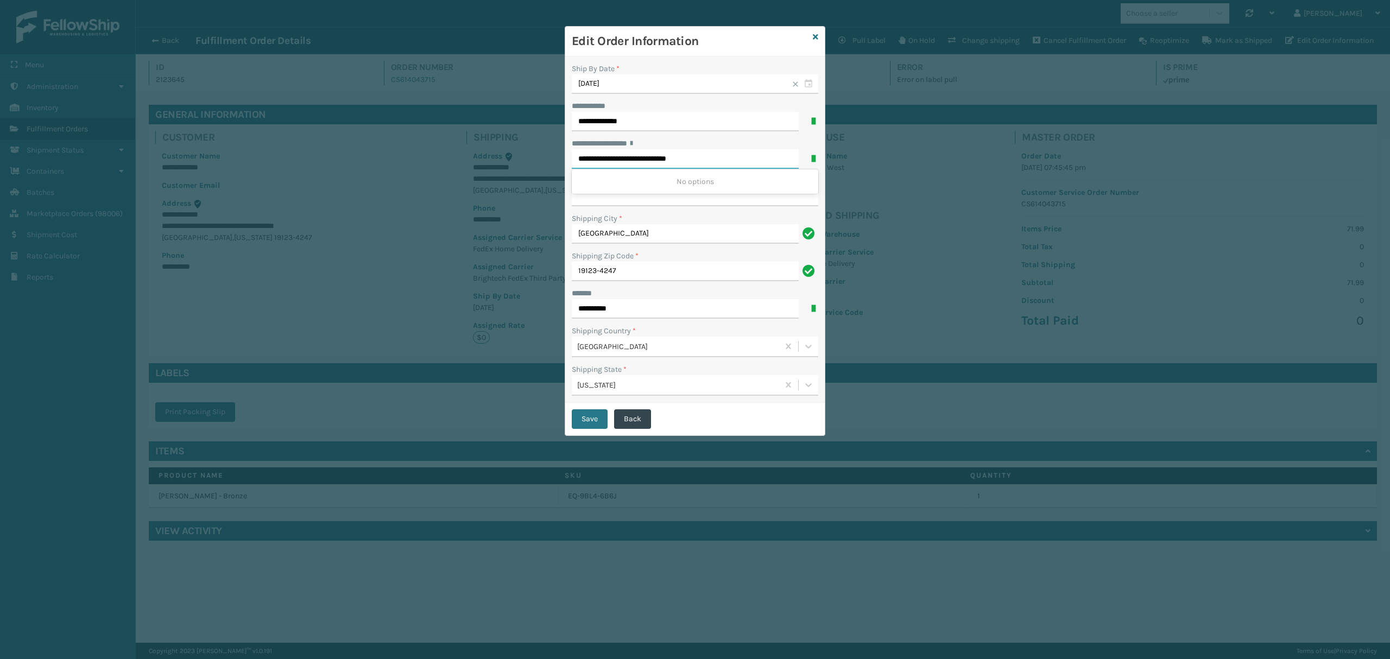
drag, startPoint x: 709, startPoint y: 159, endPoint x: 745, endPoint y: 157, distance: 35.9
click at [745, 157] on input "**********" at bounding box center [685, 159] width 227 height 20
type input "**********"
click at [617, 202] on input "**********" at bounding box center [695, 197] width 246 height 20
paste input "*********"
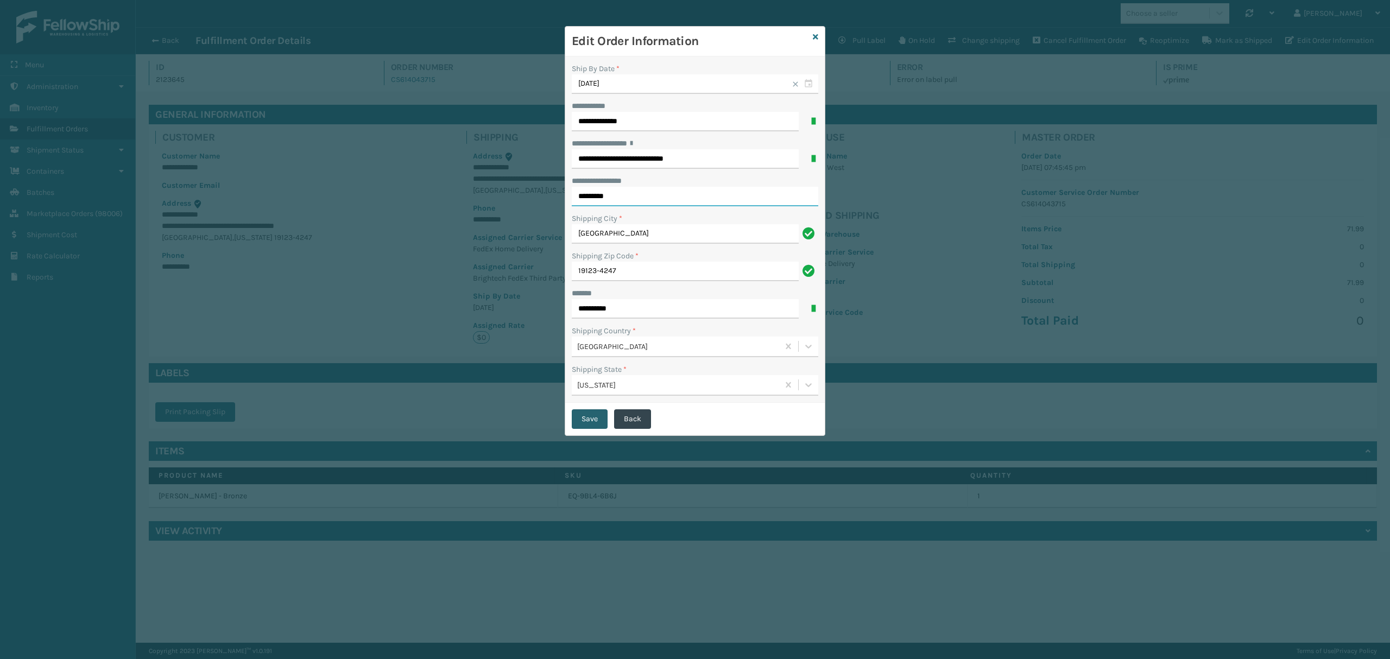
type input "*********"
click at [604, 418] on button "Save" at bounding box center [590, 419] width 36 height 20
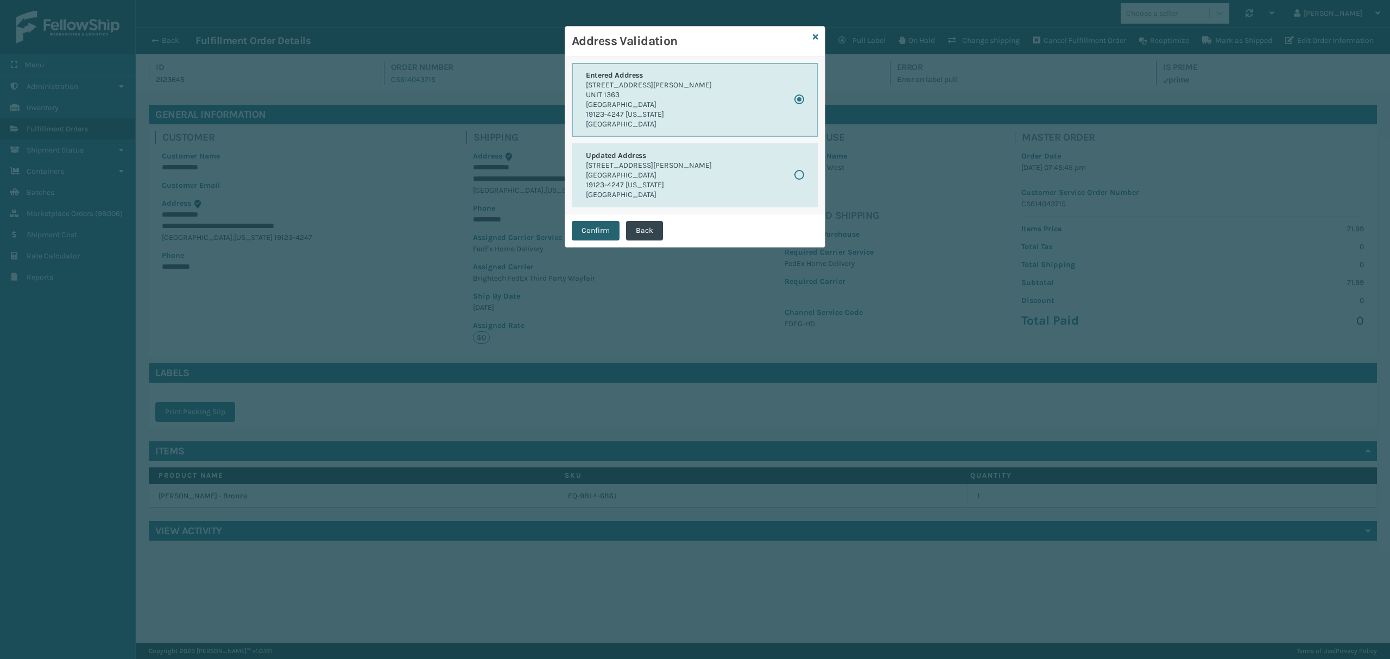
click at [596, 230] on button "Confirm" at bounding box center [596, 231] width 48 height 20
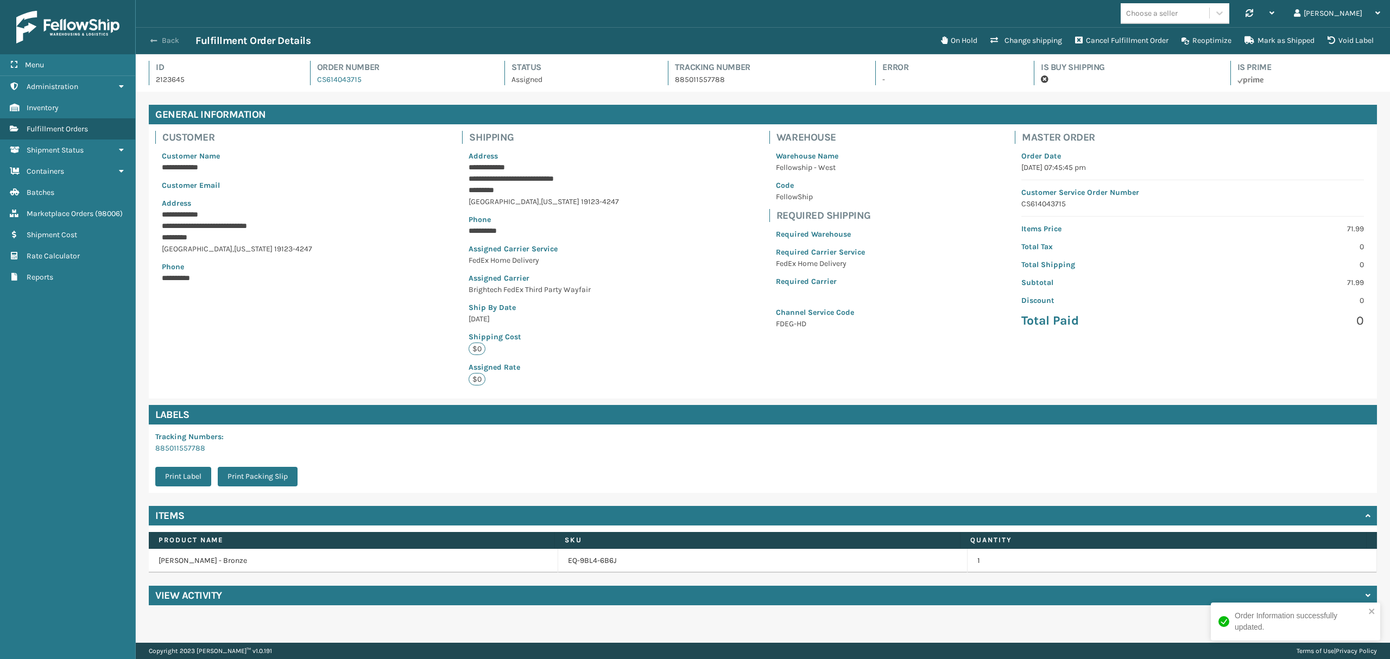
click at [176, 41] on button "Back" at bounding box center [170, 41] width 50 height 10
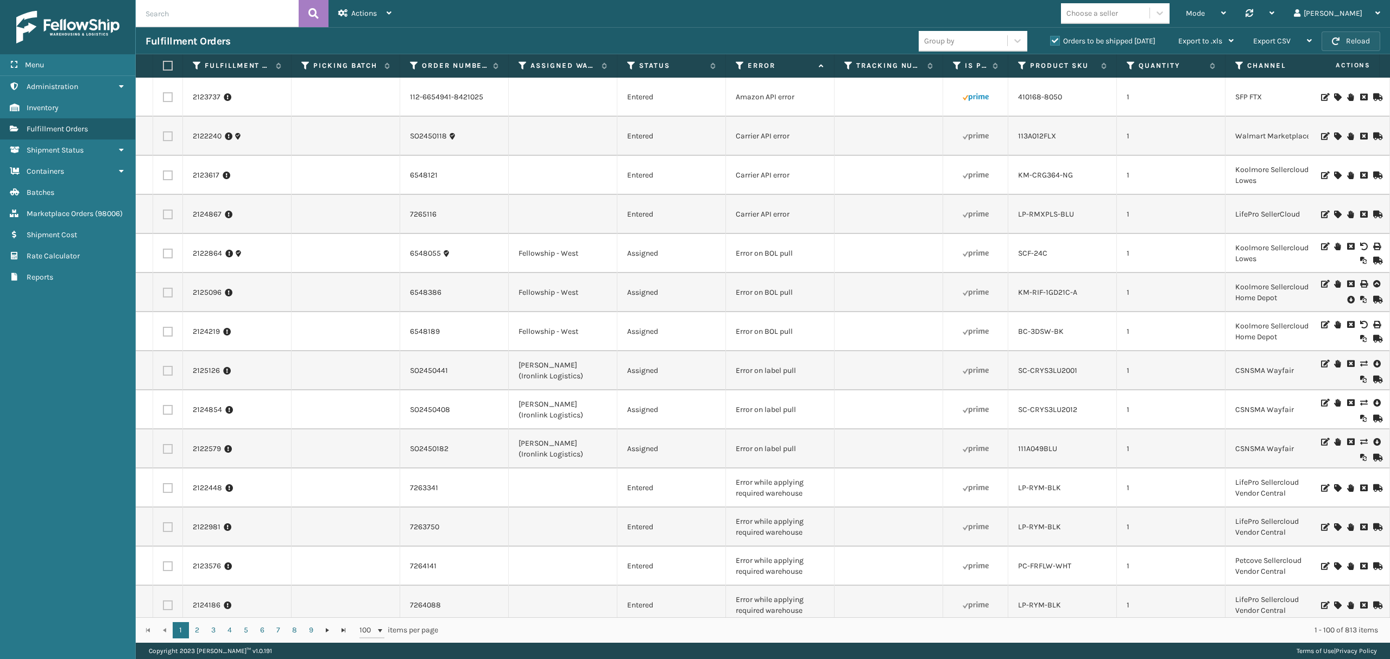
click at [1341, 44] on button "Reload" at bounding box center [1350, 41] width 59 height 20
paste input "UNIT 1363"
type input "UNIT 1363"
click at [304, 14] on button at bounding box center [314, 13] width 30 height 27
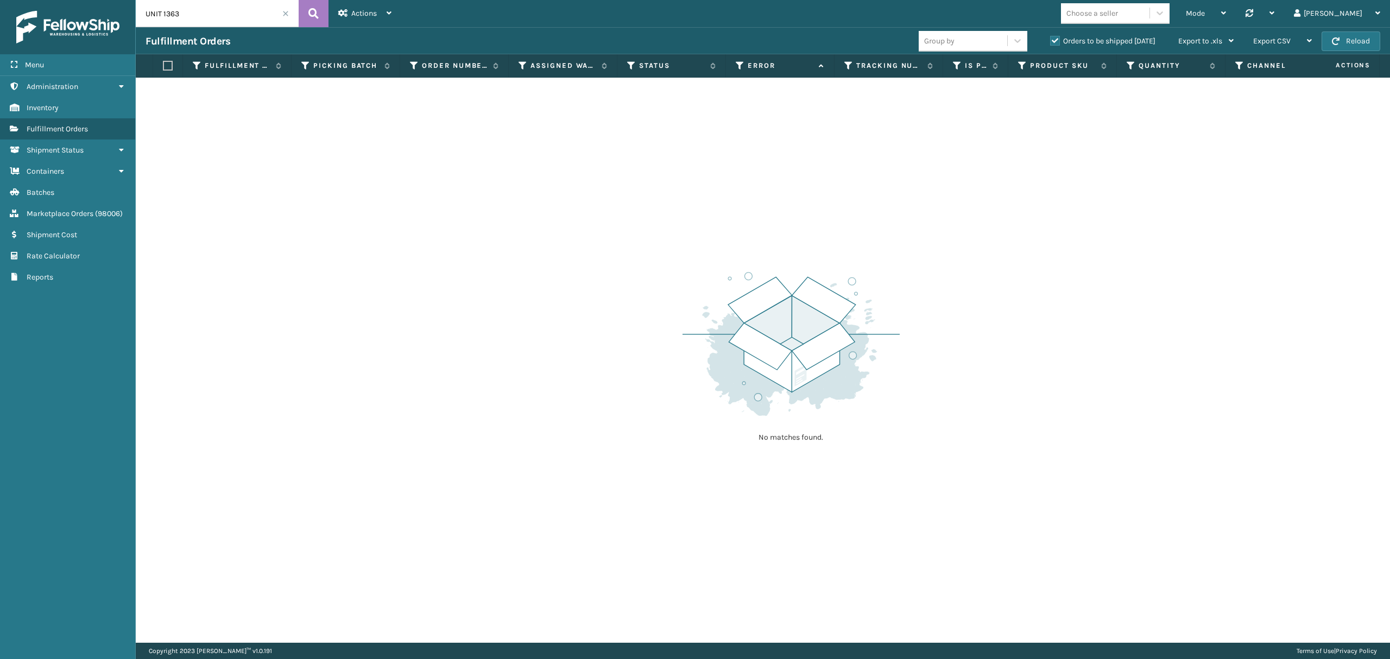
click at [285, 12] on span at bounding box center [285, 13] width 7 height 7
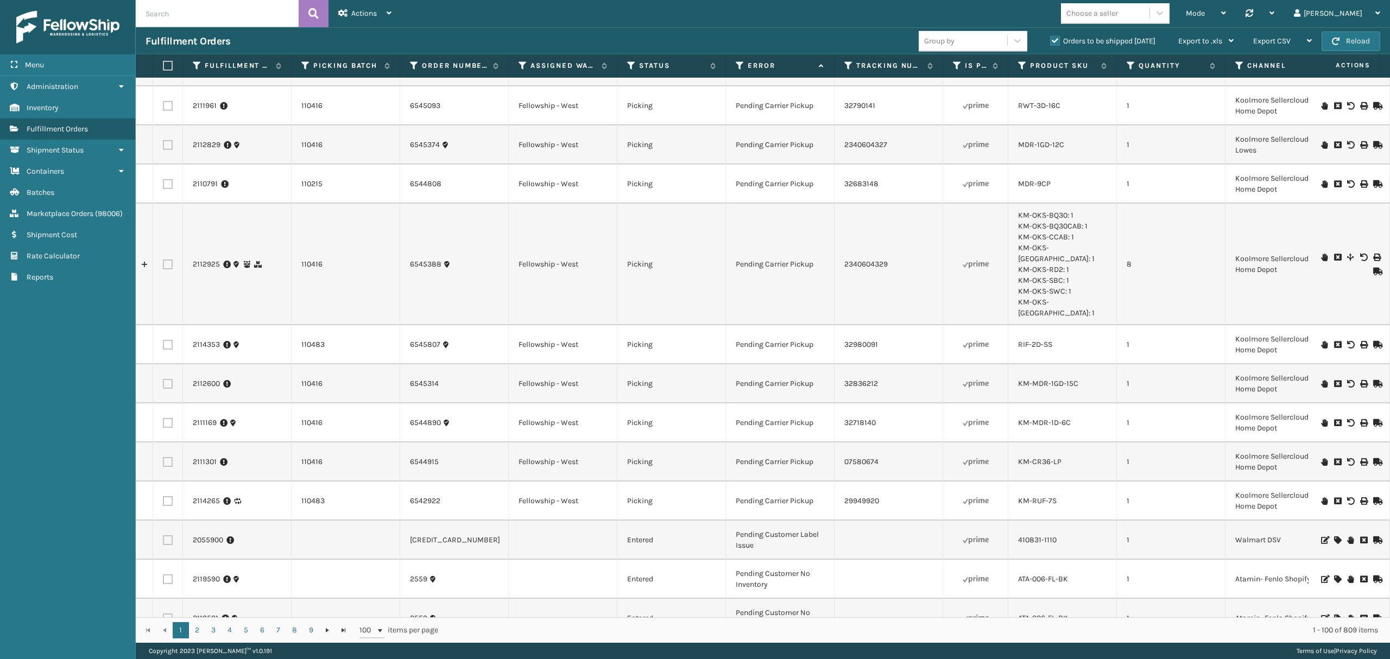
scroll to position [1664, 0]
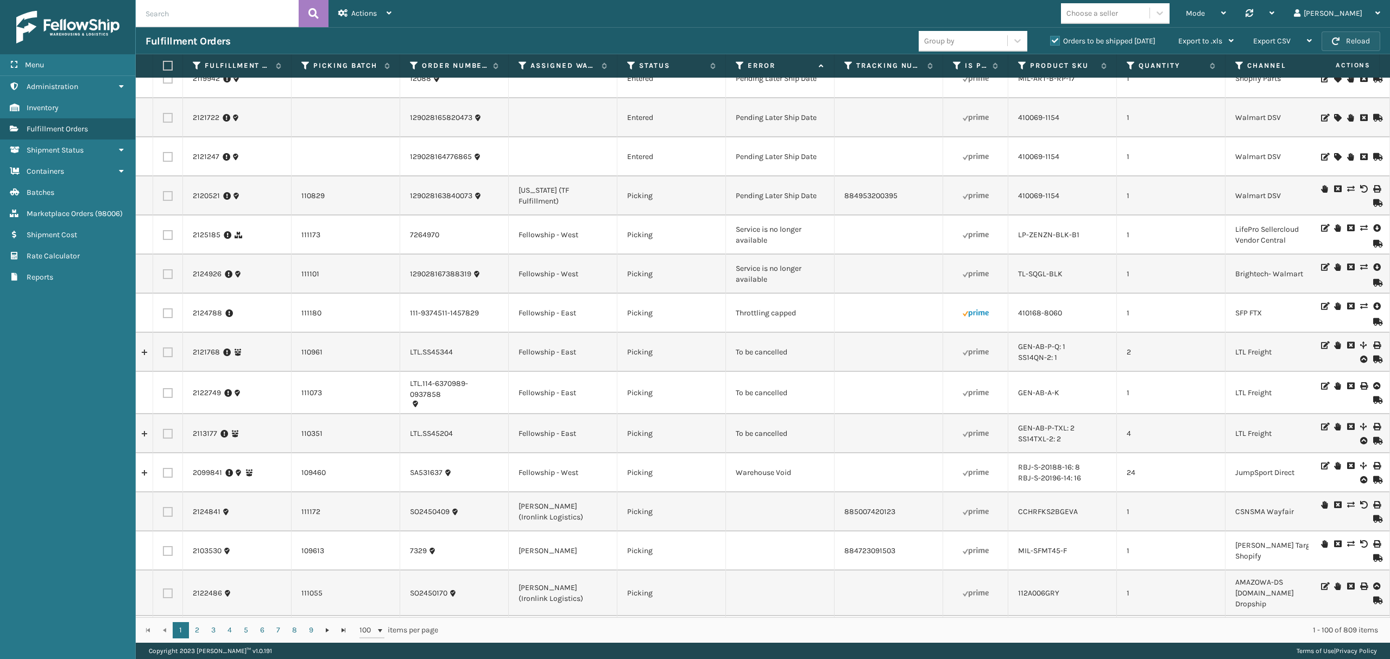
click at [1342, 37] on button "Reload" at bounding box center [1350, 41] width 59 height 20
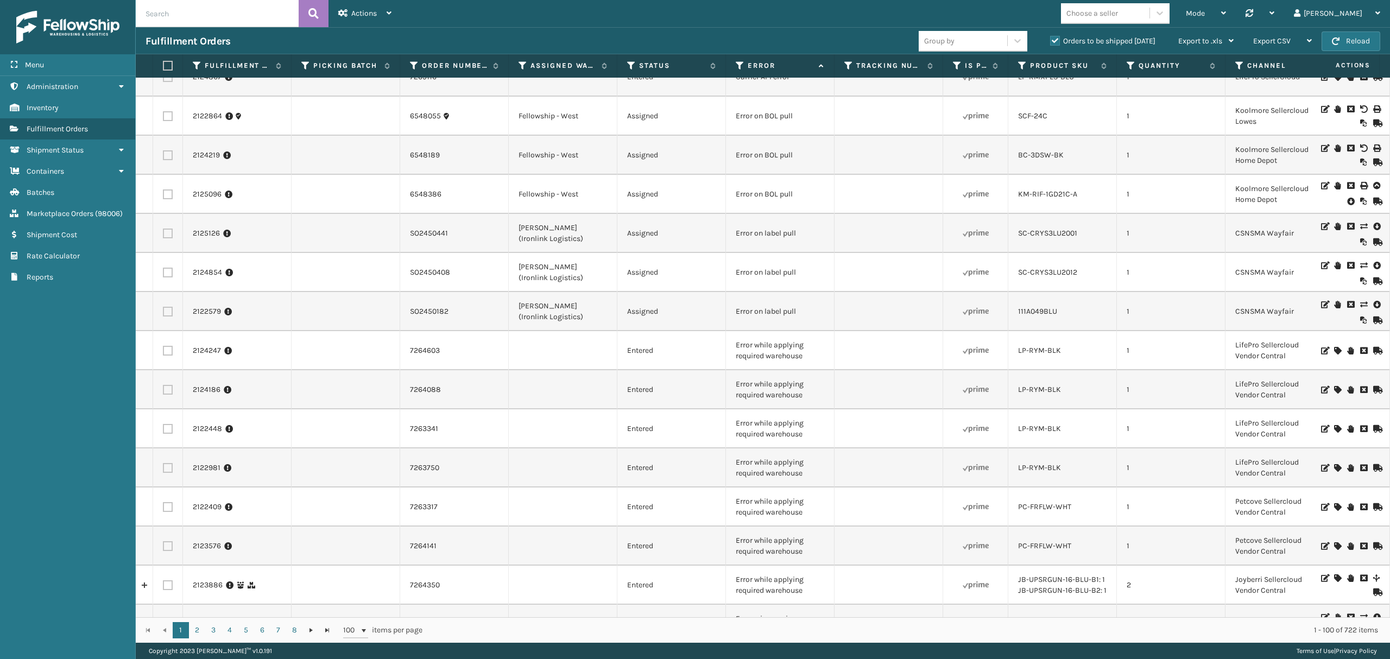
scroll to position [144, 0]
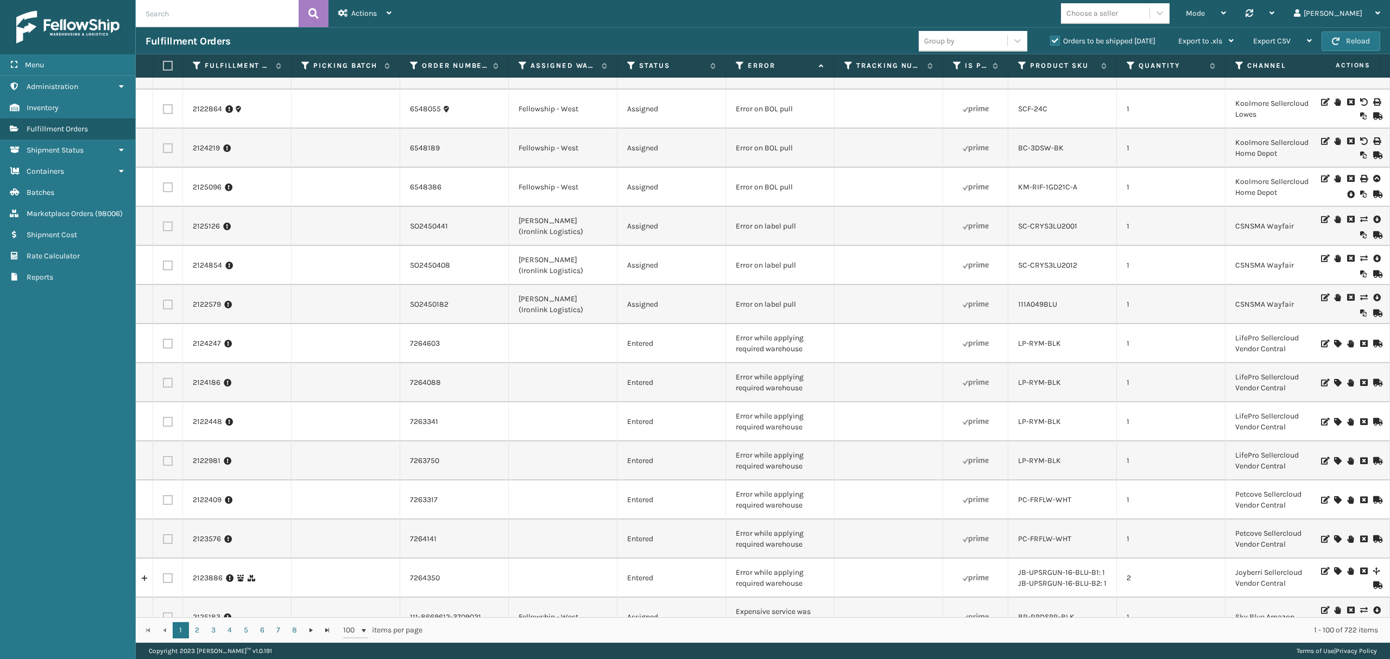
click at [1334, 341] on icon at bounding box center [1337, 344] width 7 height 8
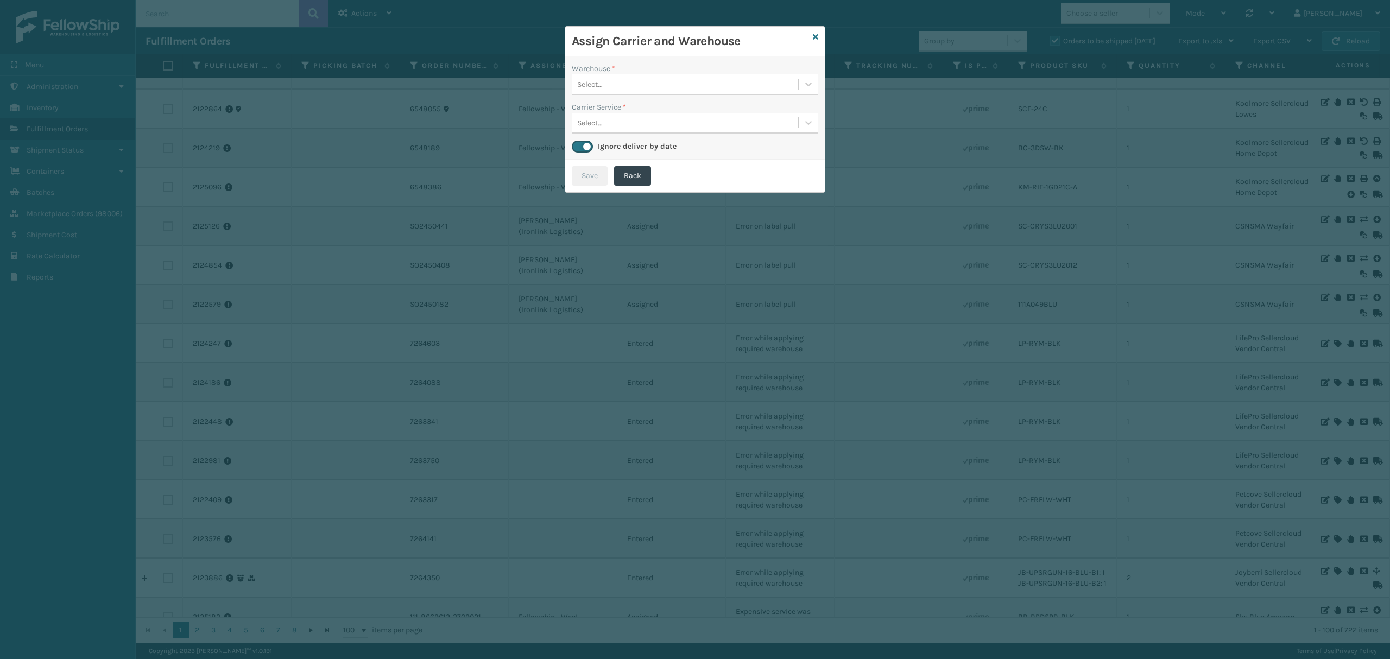
click at [650, 90] on div "Select..." at bounding box center [685, 84] width 226 height 18
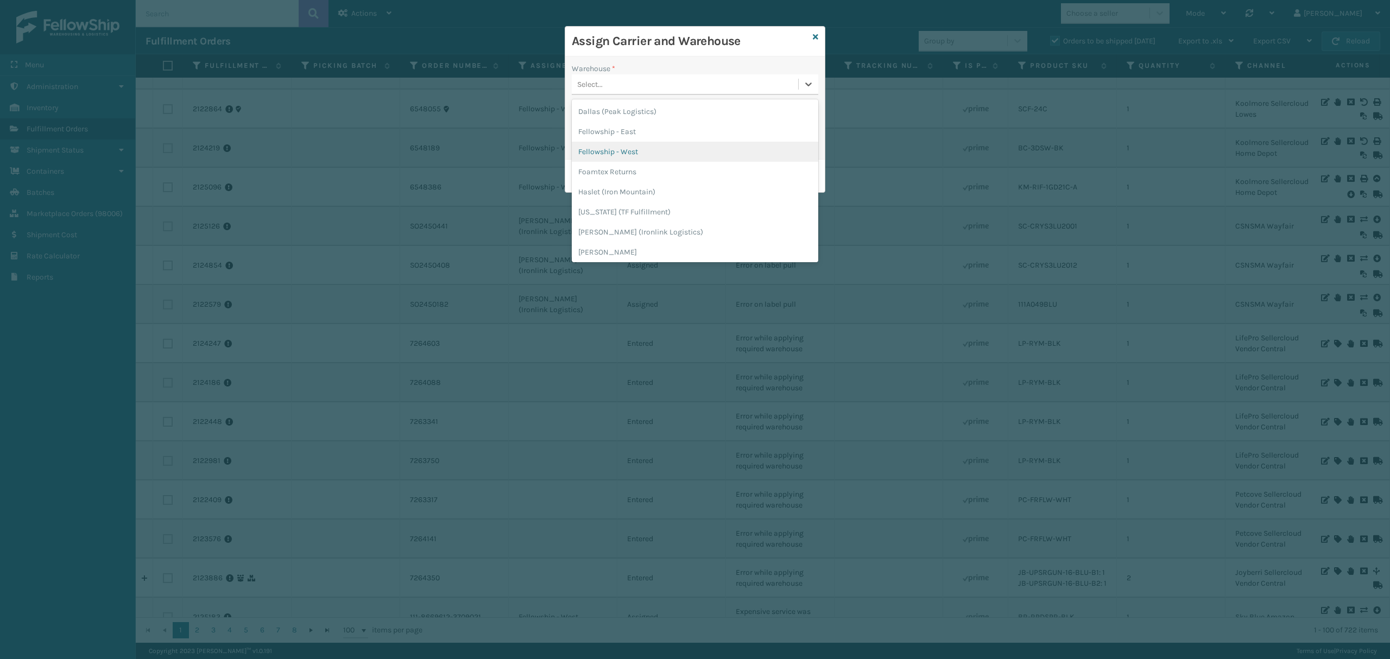
click at [813, 35] on icon at bounding box center [815, 37] width 5 height 8
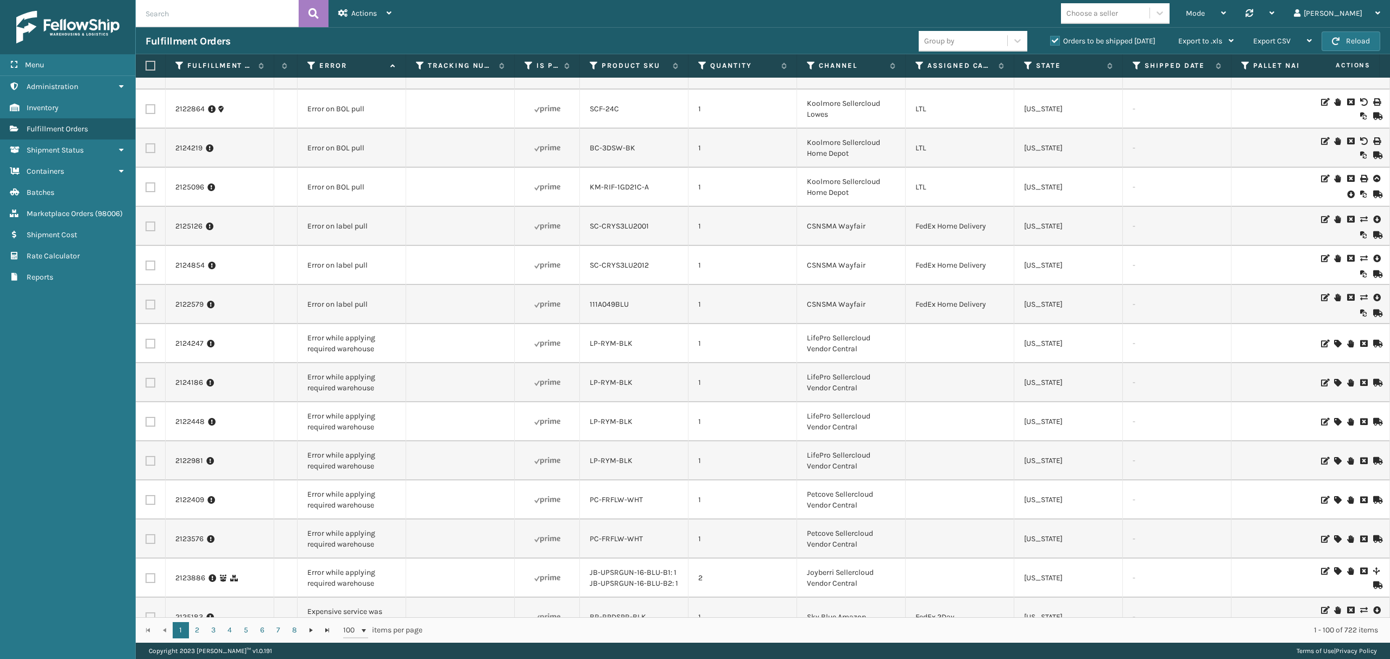
scroll to position [0, 441]
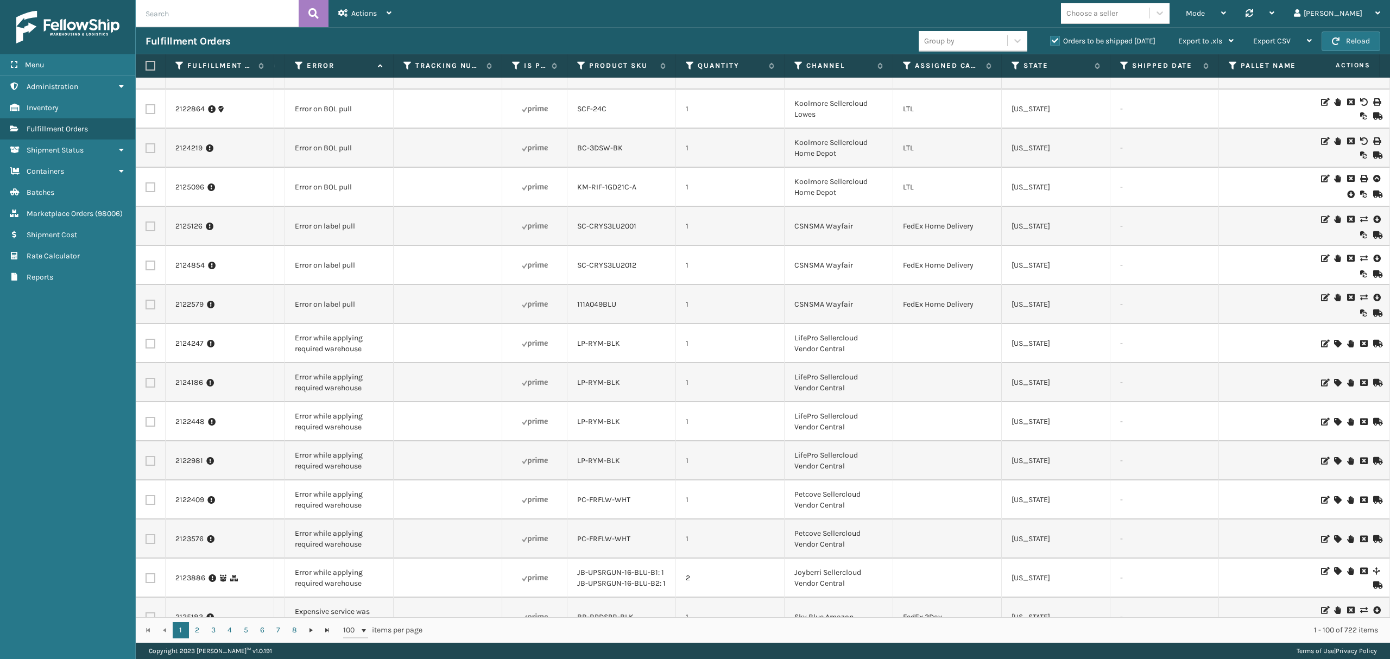
click at [1334, 340] on icon at bounding box center [1337, 344] width 7 height 8
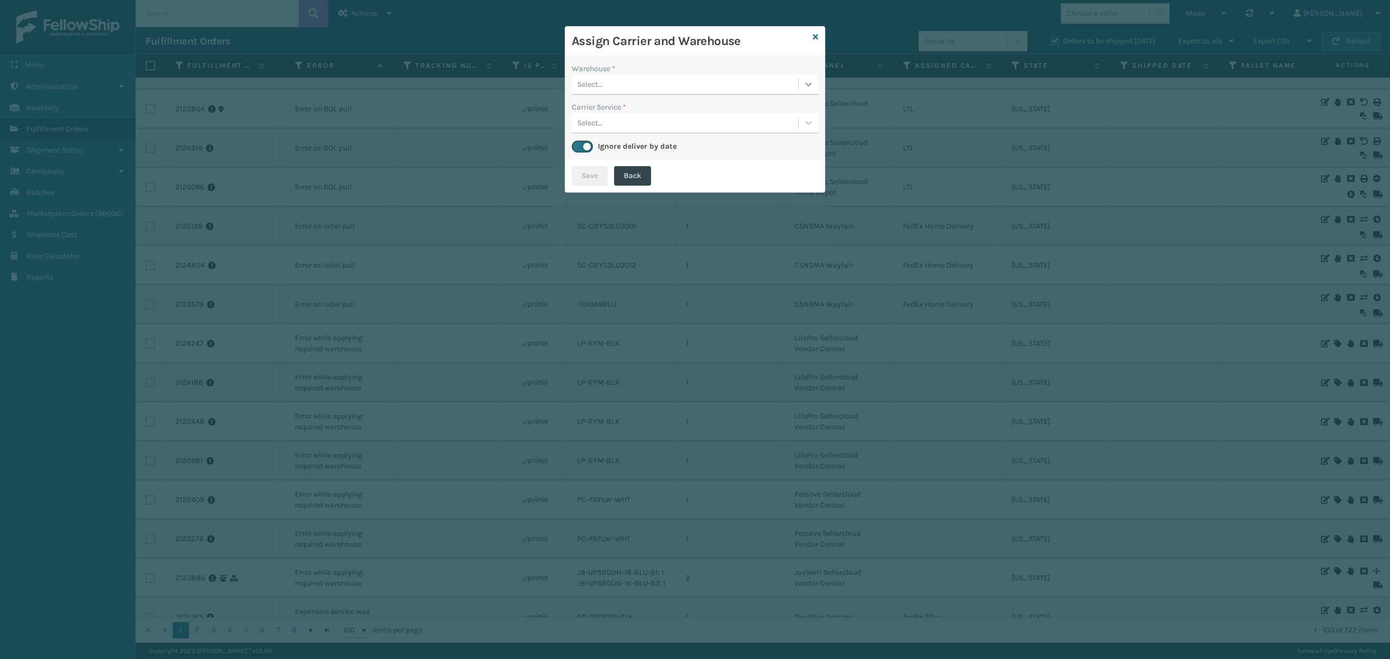
click at [806, 76] on div at bounding box center [808, 84] width 20 height 20
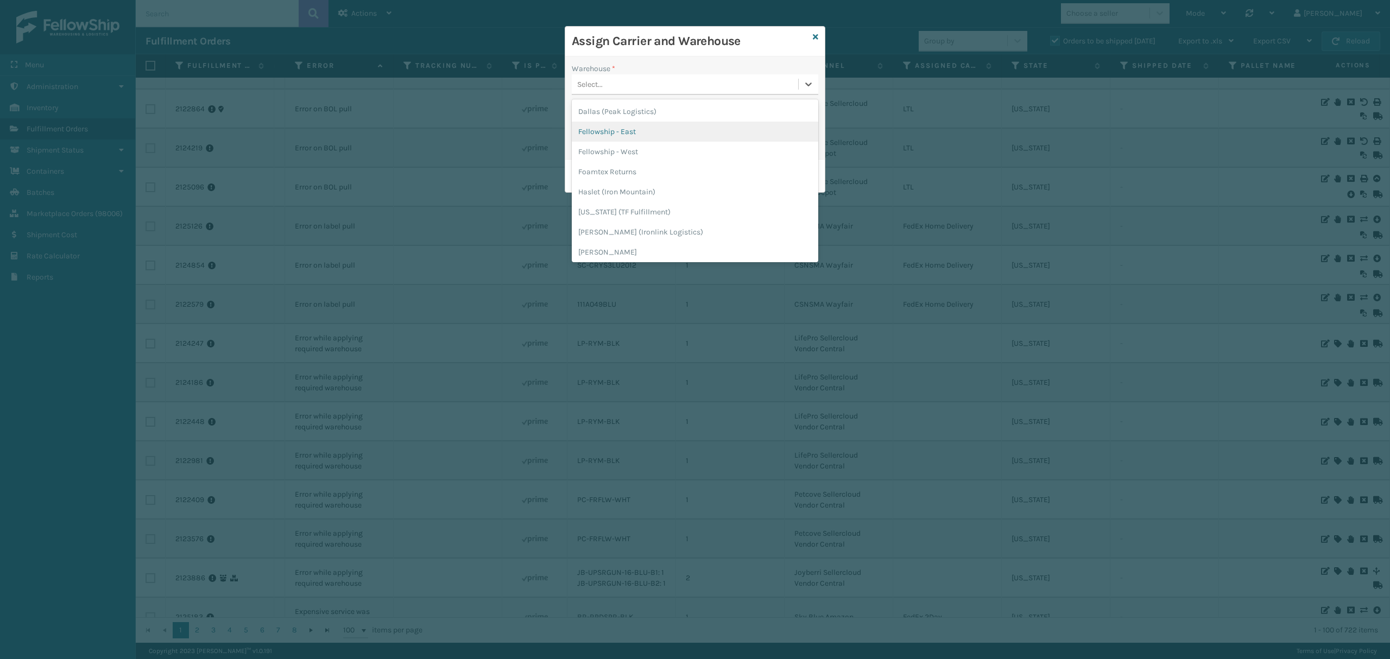
click at [644, 135] on div "Fellowship - East" at bounding box center [695, 132] width 246 height 20
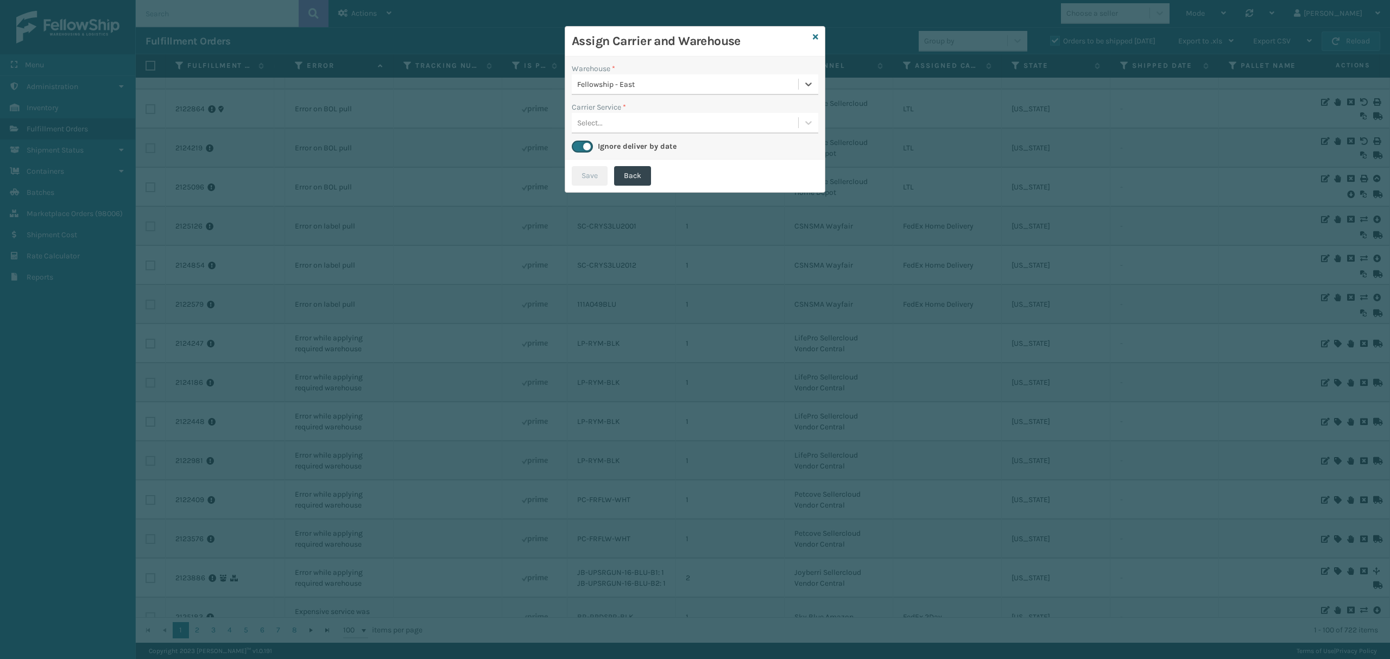
click at [657, 127] on div "Select..." at bounding box center [685, 123] width 226 height 18
click at [643, 143] on div "UPS Ground" at bounding box center [695, 150] width 246 height 20
click at [815, 36] on icon at bounding box center [815, 37] width 5 height 8
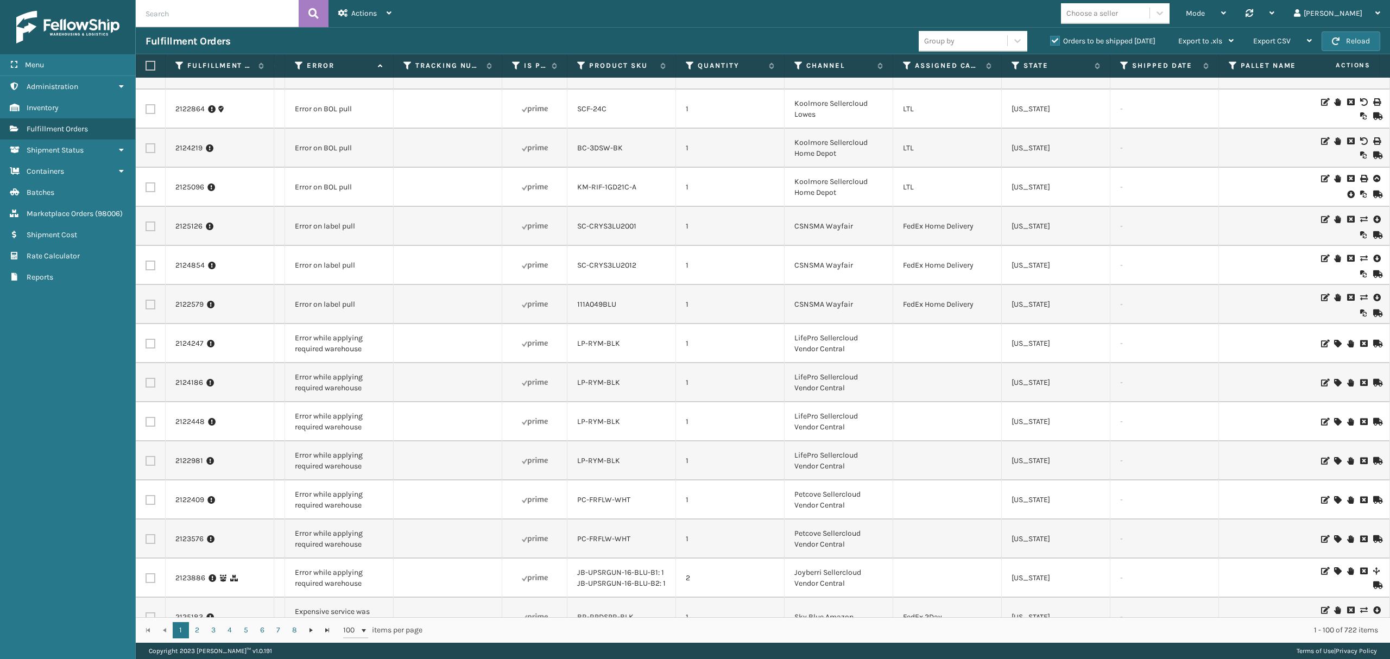
click at [1334, 380] on icon at bounding box center [1337, 383] width 7 height 8
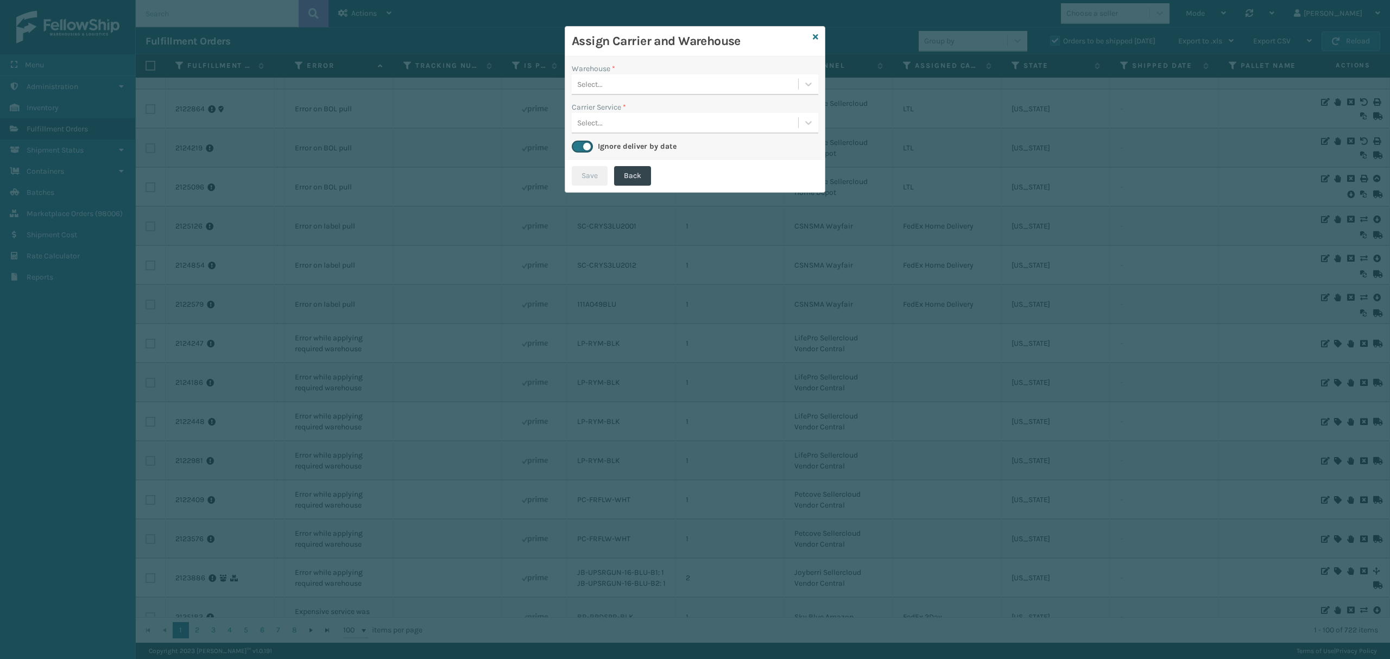
click at [646, 126] on div "Select..." at bounding box center [685, 123] width 226 height 18
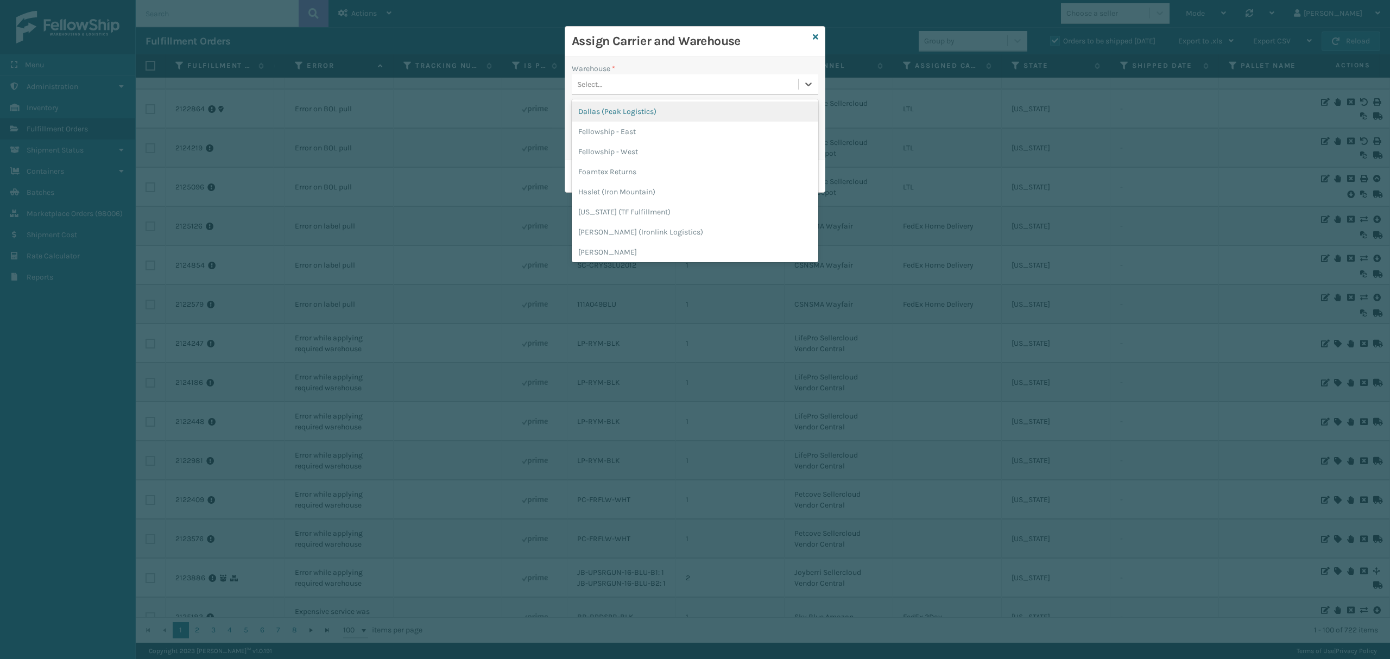
click at [624, 80] on div "Select..." at bounding box center [685, 84] width 226 height 18
click at [623, 136] on div "Fellowship - East" at bounding box center [695, 132] width 246 height 20
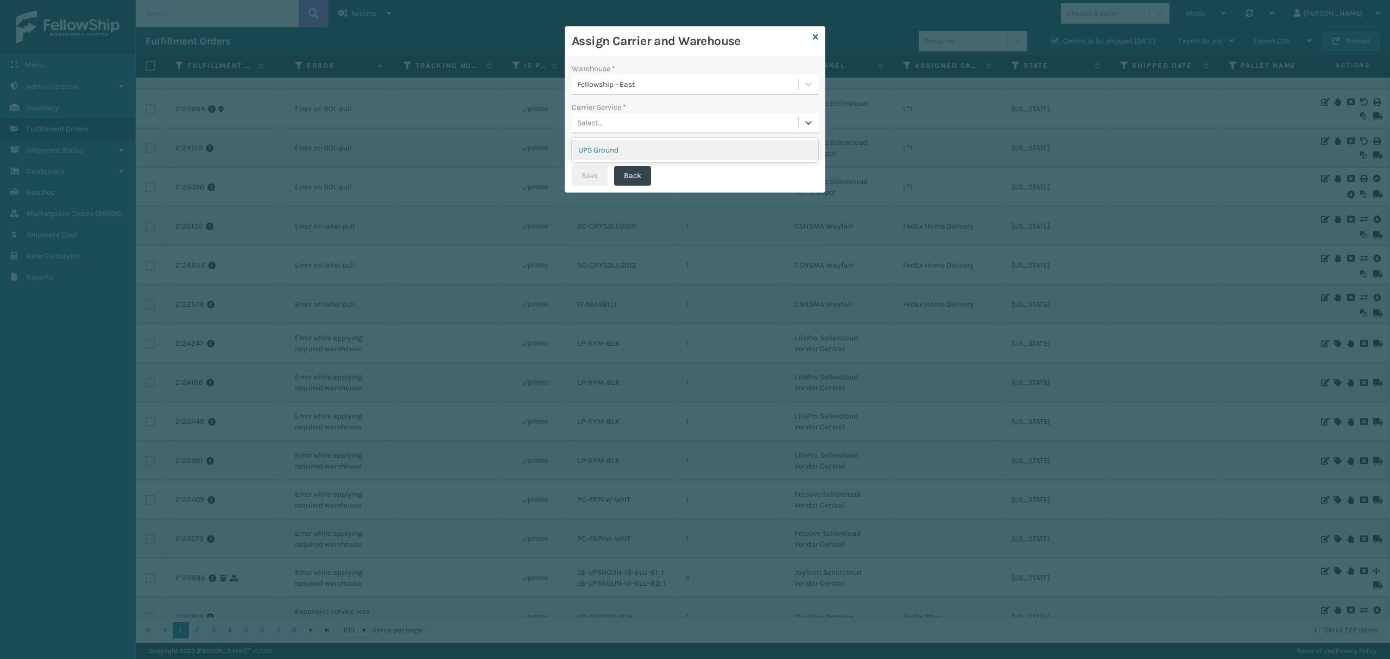
click at [644, 119] on div "Select..." at bounding box center [685, 123] width 226 height 18
click at [656, 89] on div "Fellowship - East" at bounding box center [688, 84] width 222 height 11
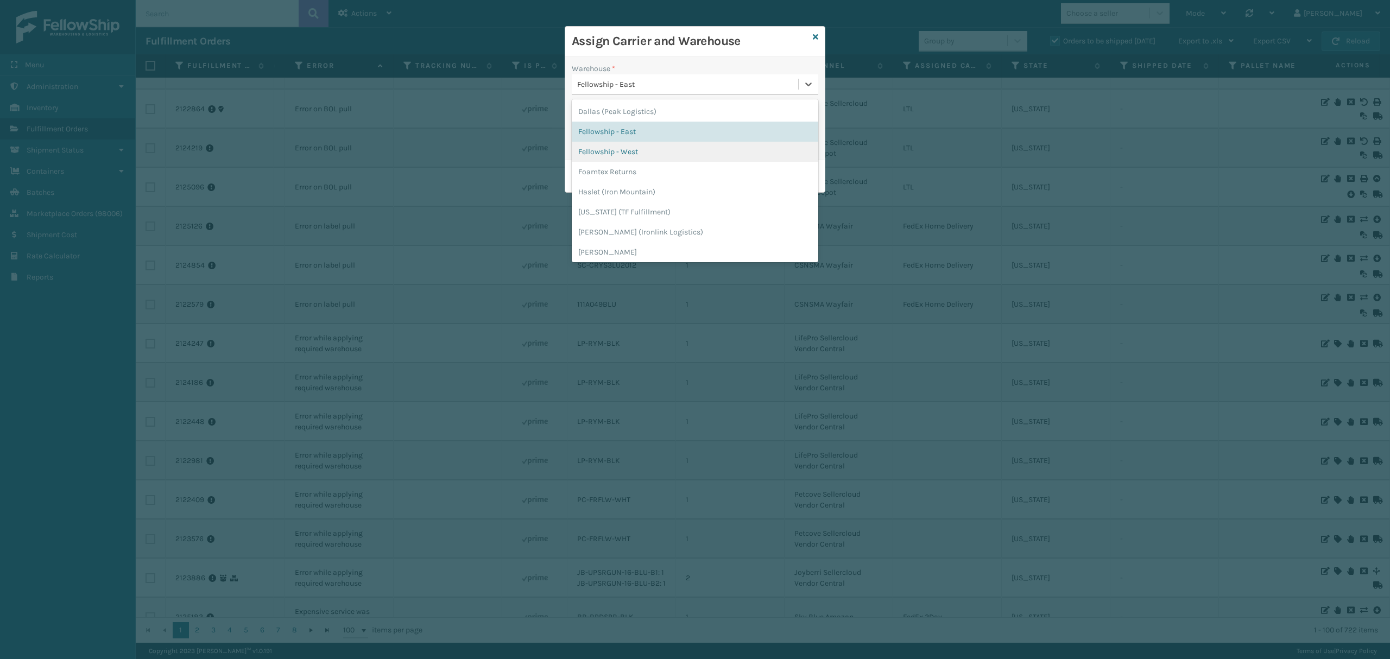
click at [632, 152] on div "Fellowship - West" at bounding box center [695, 152] width 246 height 20
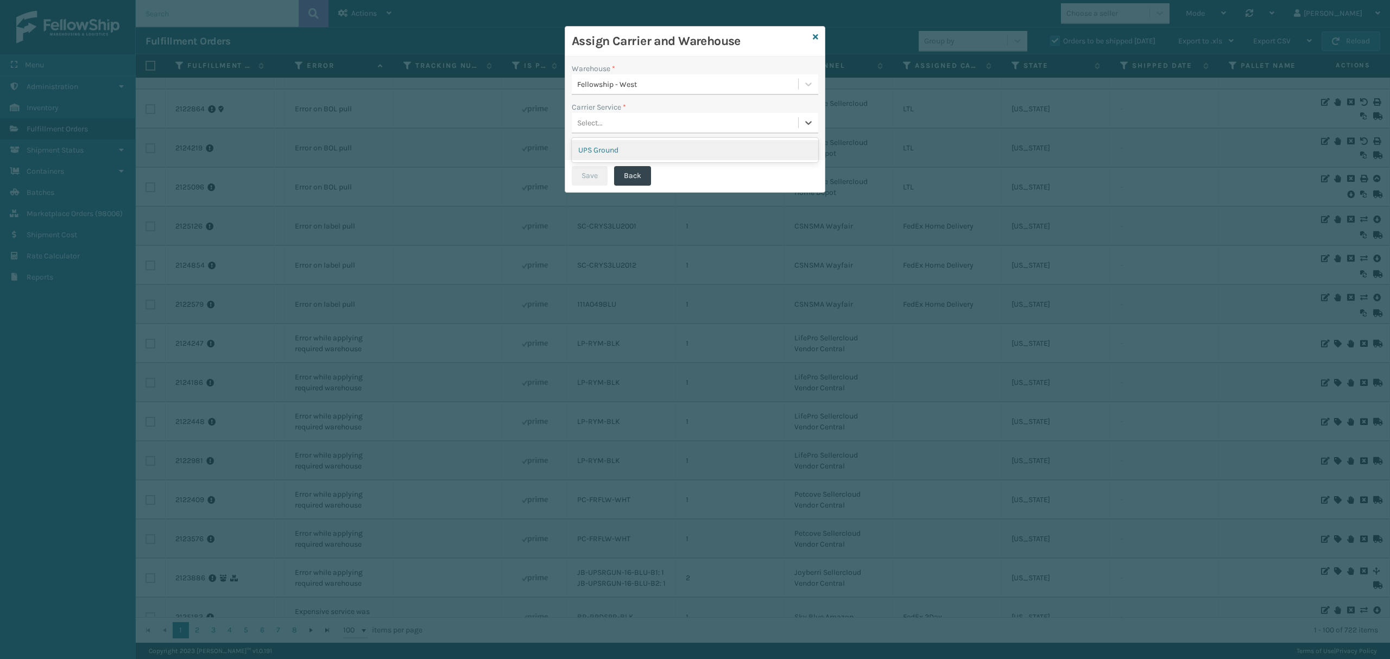
click at [655, 122] on div "Select..." at bounding box center [685, 123] width 226 height 18
click at [810, 40] on div "Assign Carrier and Warehouse" at bounding box center [694, 42] width 259 height 30
click at [814, 37] on icon at bounding box center [815, 37] width 5 height 8
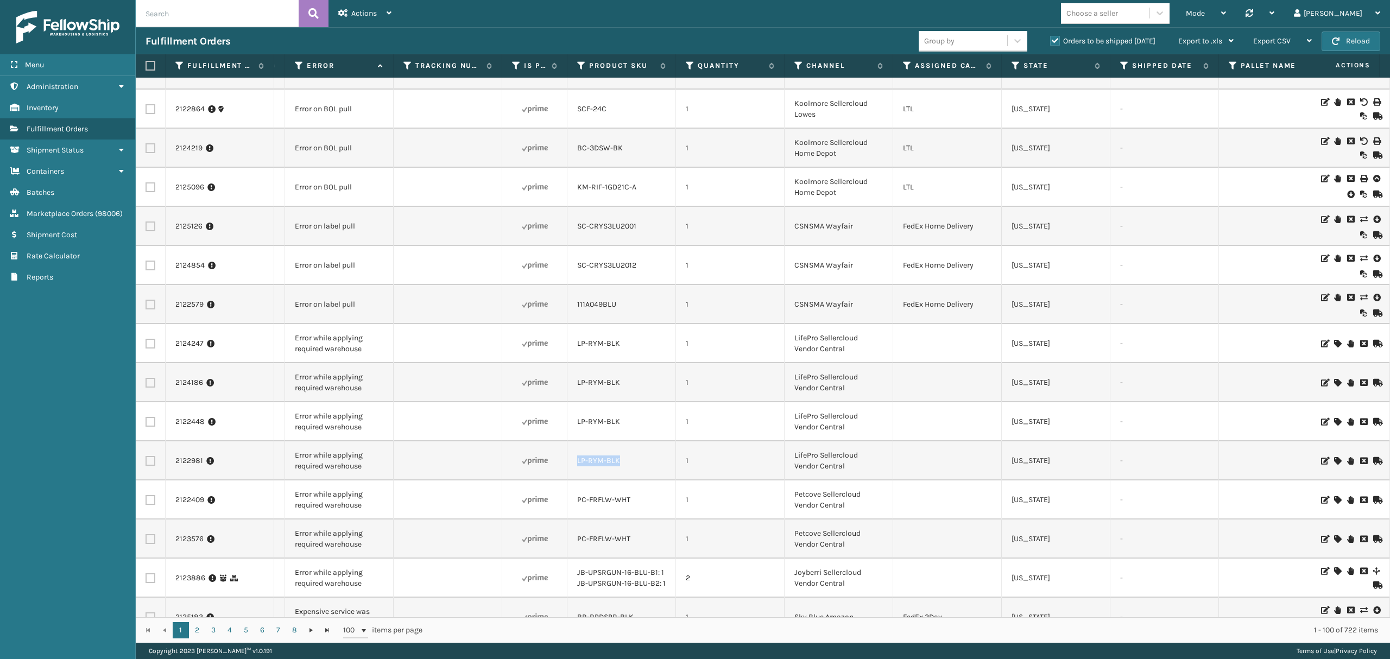
copy link "LP-RYM-BLK"
drag, startPoint x: 573, startPoint y: 463, endPoint x: 628, endPoint y: 461, distance: 54.8
click at [628, 461] on td "LP-RYM-BLK" at bounding box center [621, 460] width 109 height 39
click at [1332, 33] on button "Reload" at bounding box center [1350, 41] width 59 height 20
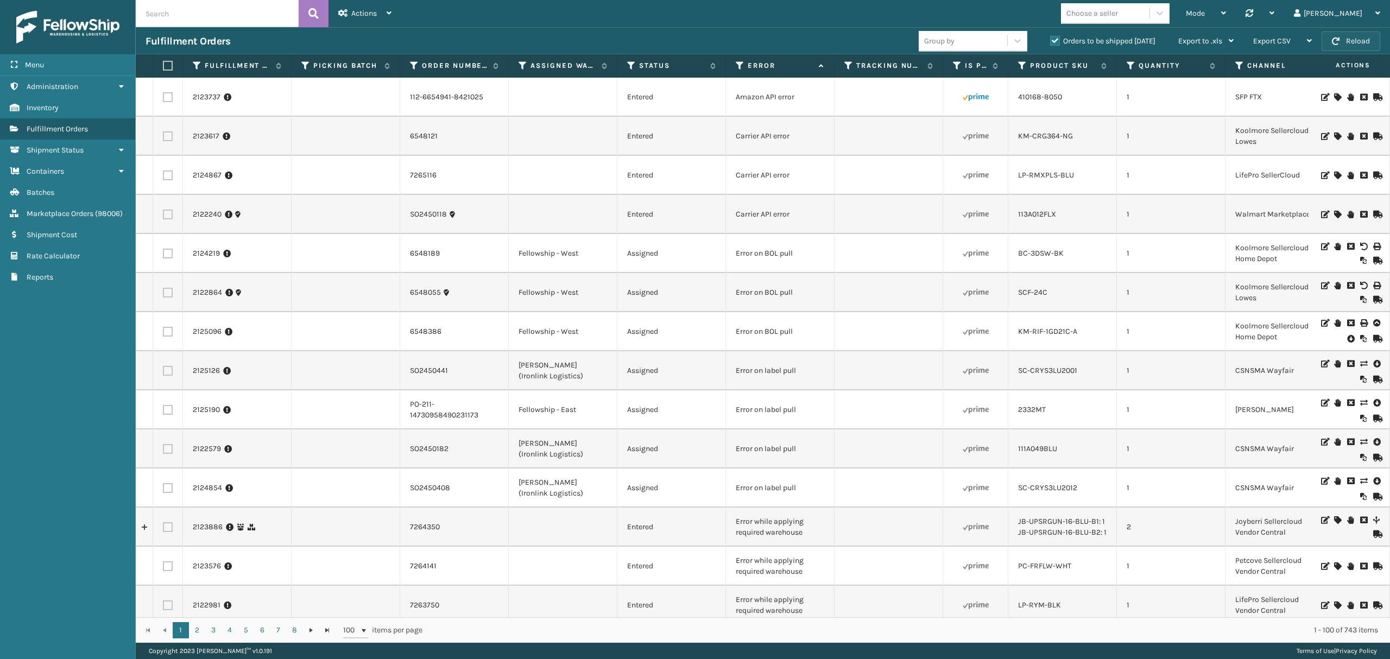
click at [1332, 40] on span "button" at bounding box center [1336, 41] width 8 height 8
click at [227, 16] on input "text" at bounding box center [217, 13] width 163 height 27
paste input "7263681"
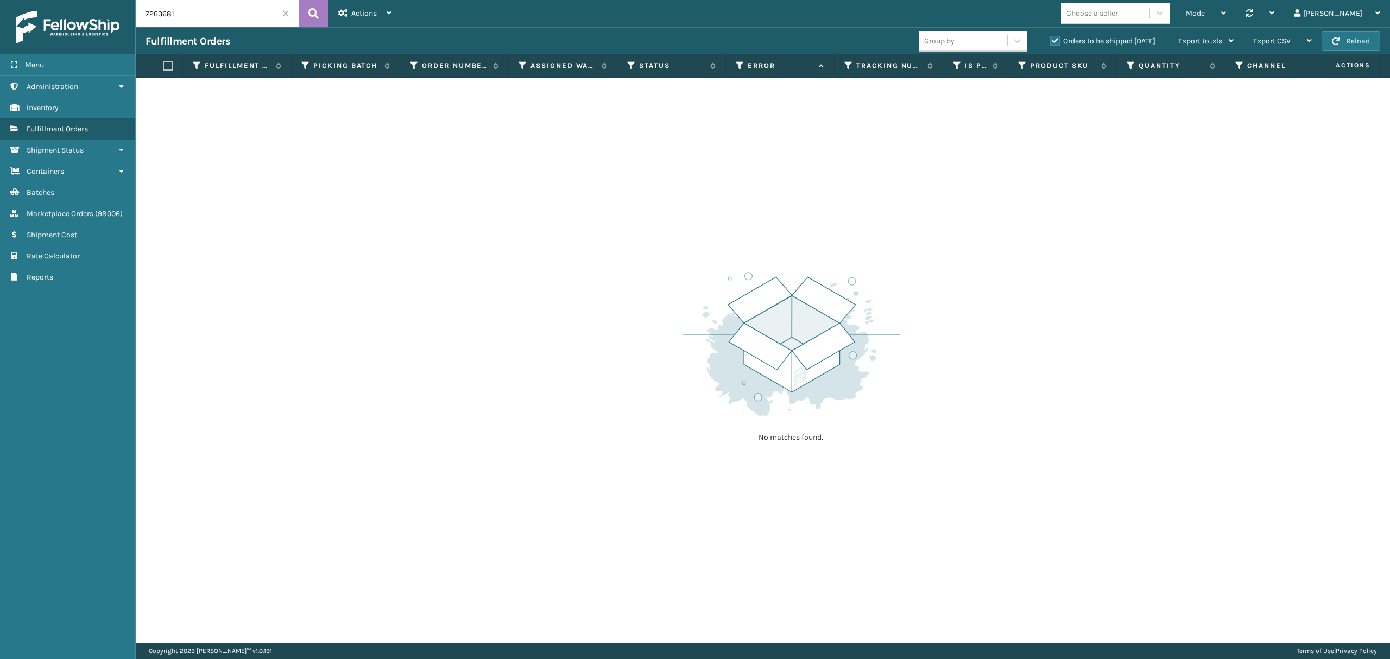
click at [1053, 46] on div "Orders to be shipped [DATE]" at bounding box center [1104, 41] width 128 height 13
click at [1051, 41] on label "Orders to be shipped [DATE]" at bounding box center [1102, 40] width 105 height 9
click at [1050, 41] on input "Orders to be shipped [DATE]" at bounding box center [1050, 38] width 1 height 7
drag, startPoint x: 207, startPoint y: 10, endPoint x: 109, endPoint y: 29, distance: 100.1
click at [97, 0] on div "Menu Administration Inventory Fulfillment Orders Shipment Status Containers Bat…" at bounding box center [695, 0] width 1390 height 0
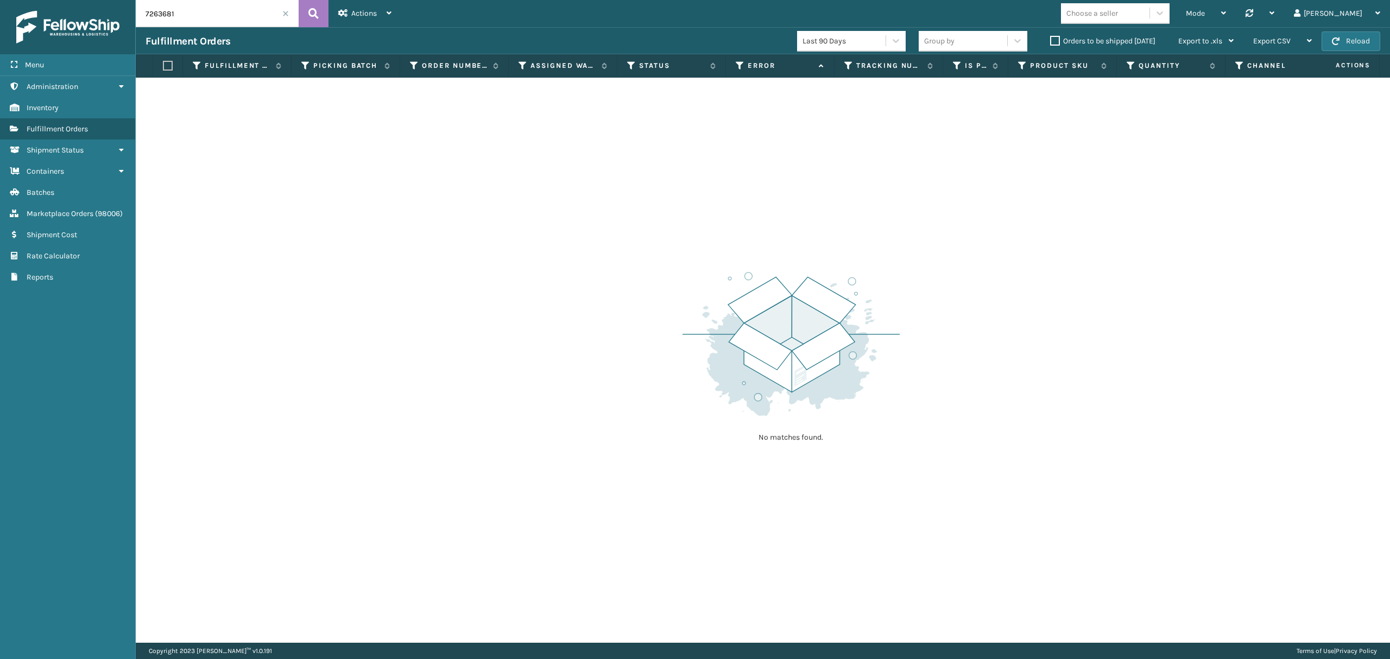
paste input "212465"
type input "2124651"
click at [308, 7] on icon at bounding box center [313, 13] width 10 height 16
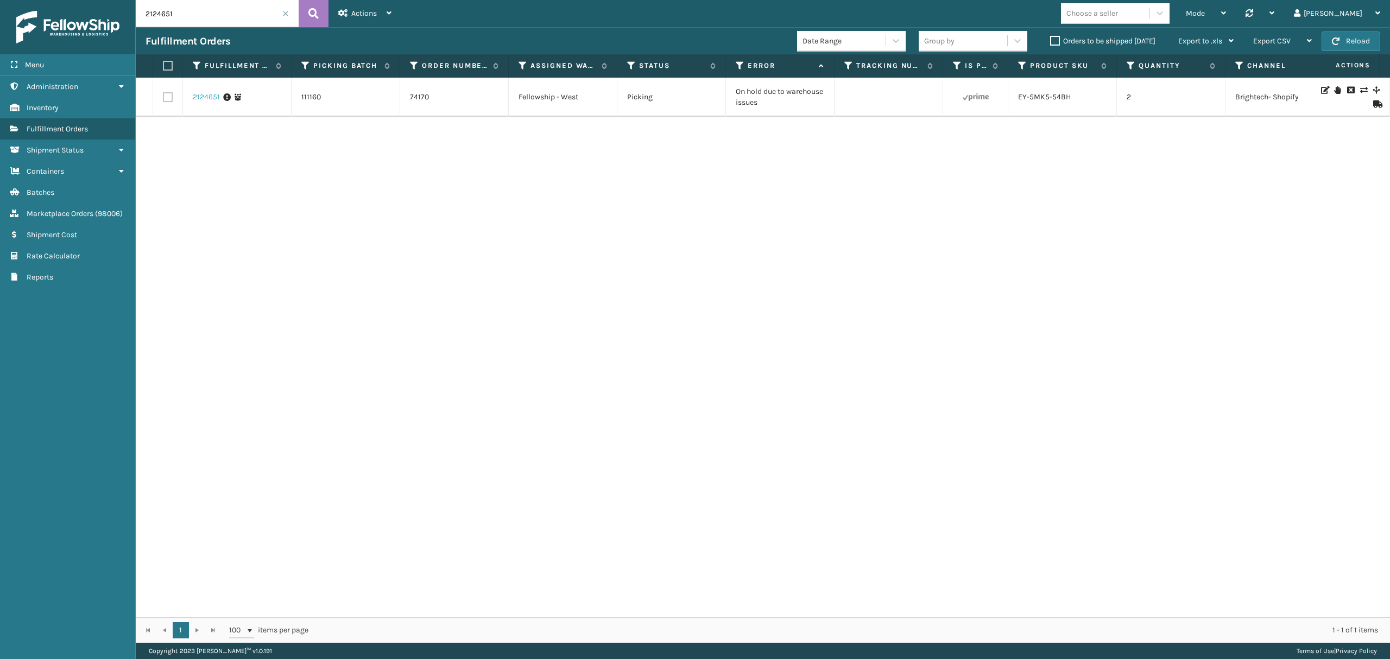
click at [205, 100] on link "2124651" at bounding box center [206, 97] width 27 height 11
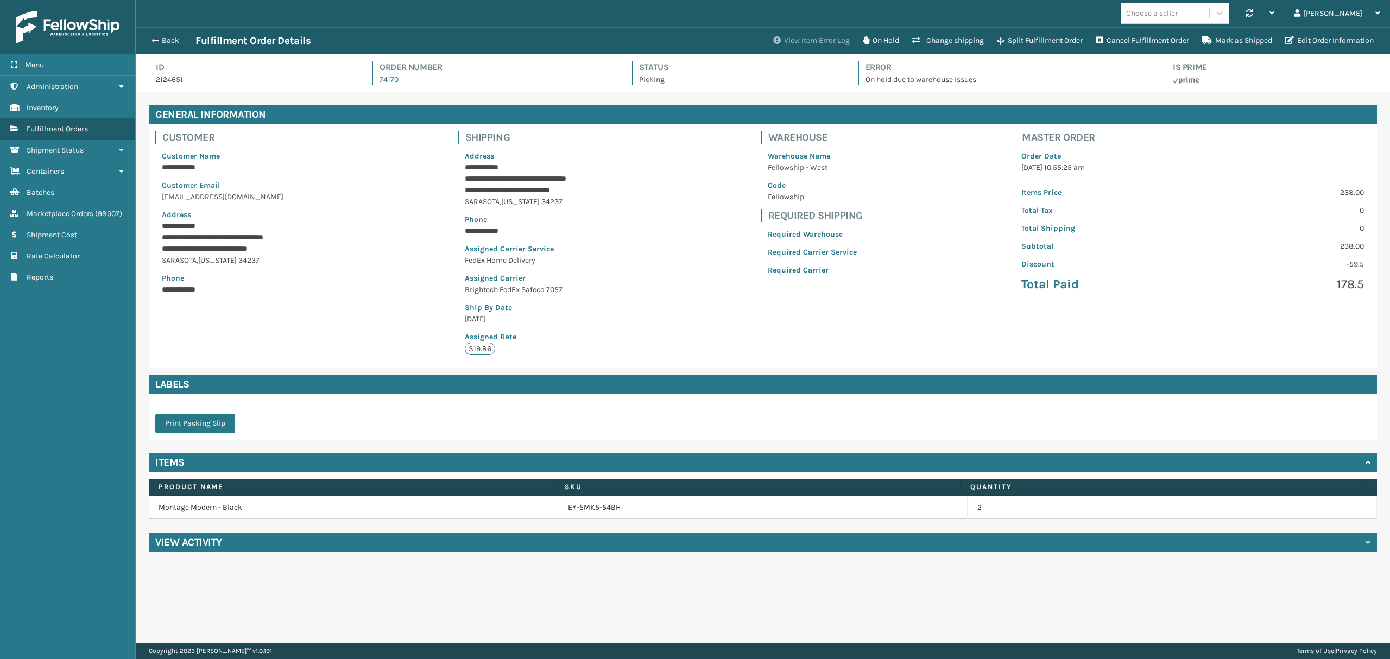
scroll to position [25, 1253]
click at [822, 36] on button "View Item Error Log" at bounding box center [811, 41] width 90 height 22
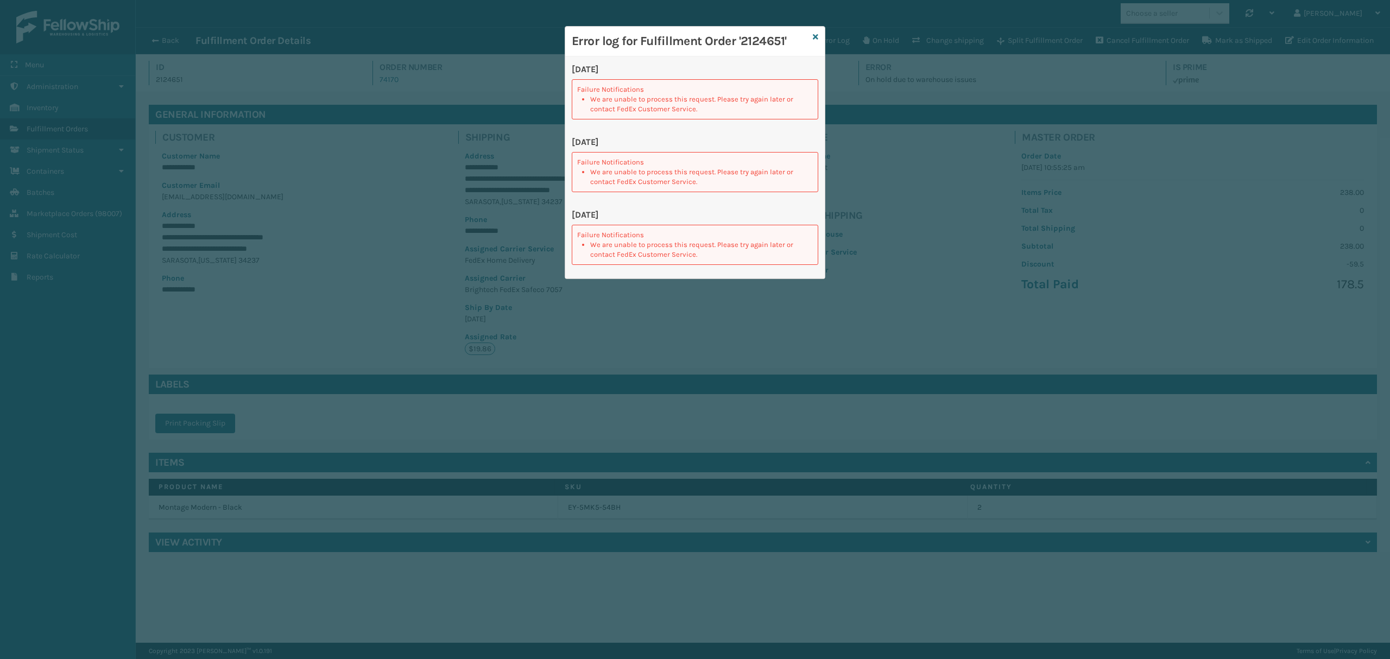
click at [810, 37] on div "Error log for Fulfillment Order '2124651'" at bounding box center [694, 42] width 259 height 30
click at [815, 34] on icon at bounding box center [815, 37] width 5 height 8
